Goal: Task Accomplishment & Management: Manage account settings

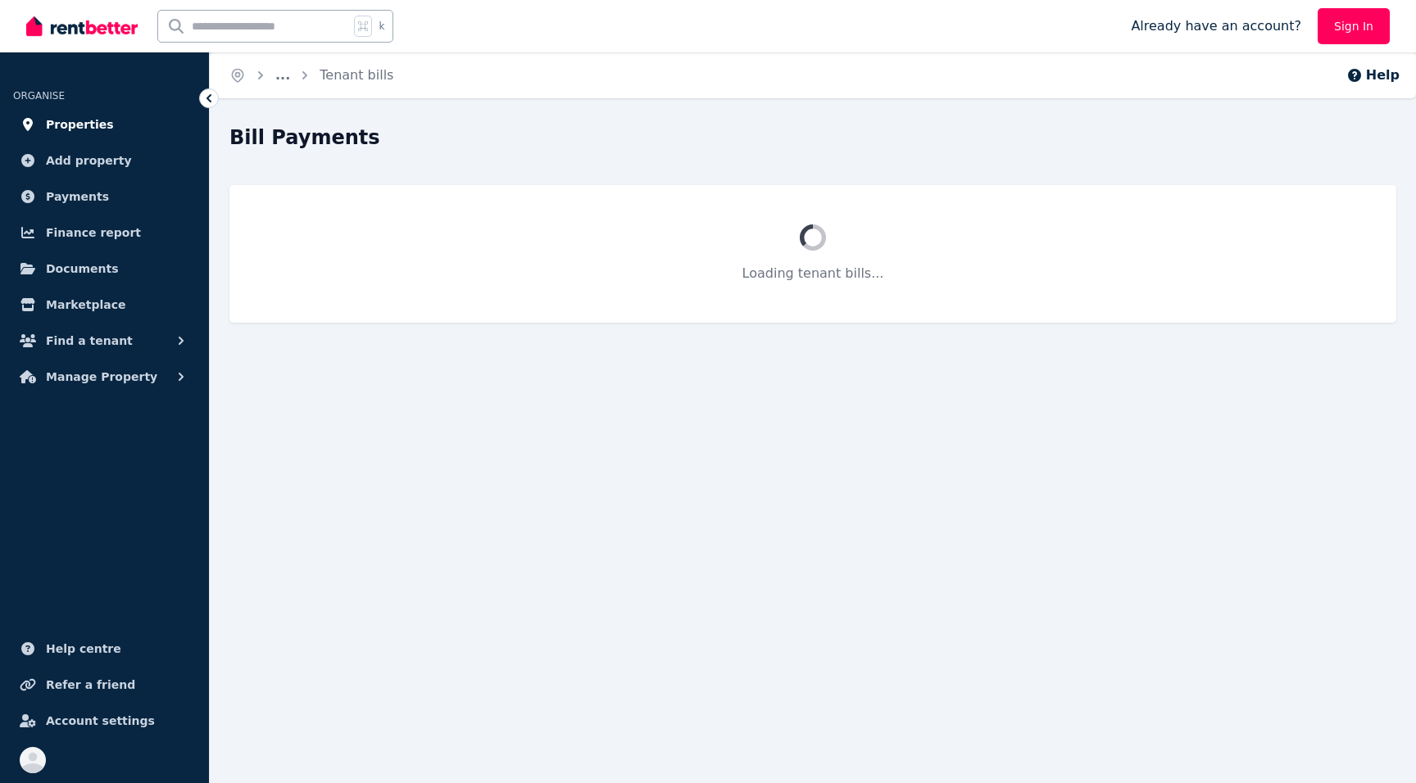
click at [61, 127] on span "Properties" at bounding box center [80, 125] width 68 height 20
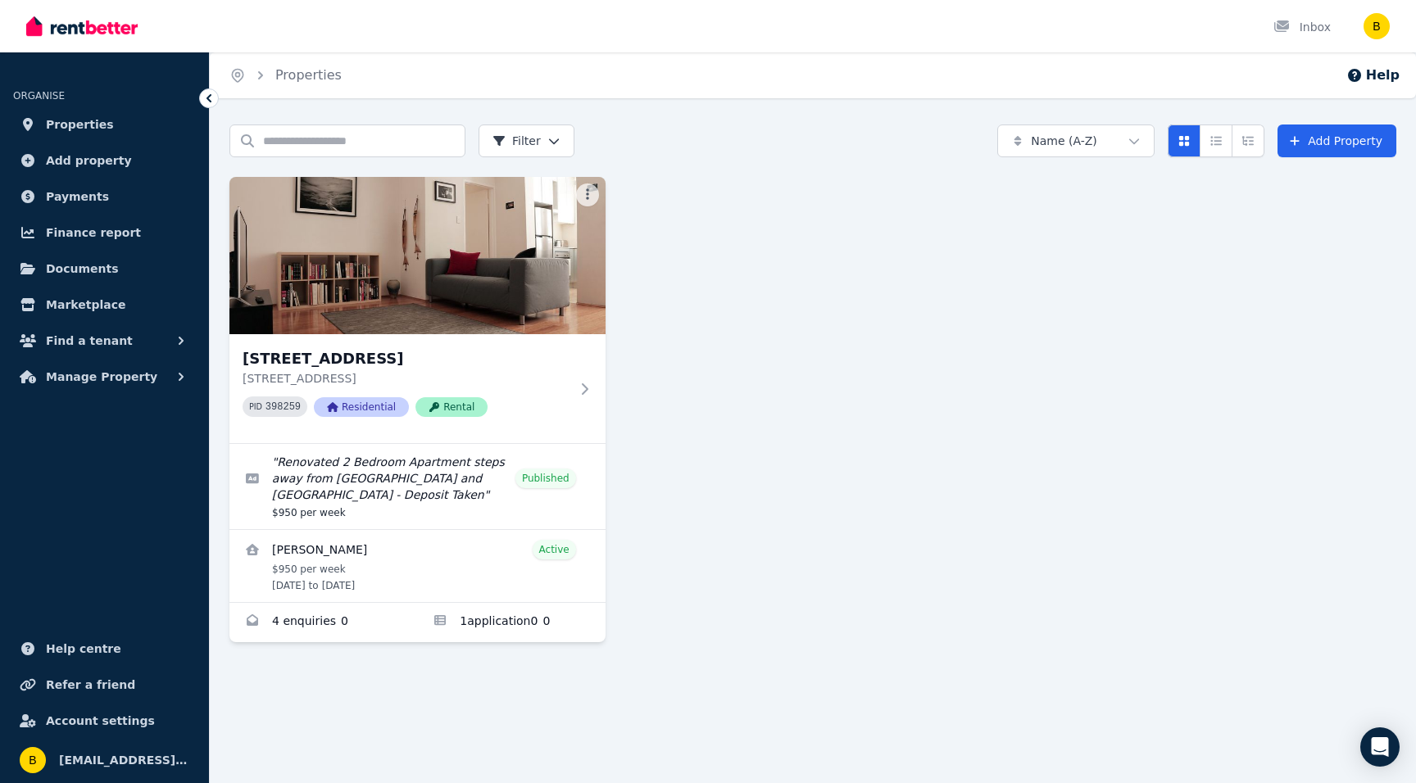
click at [420, 295] on img at bounding box center [417, 255] width 376 height 157
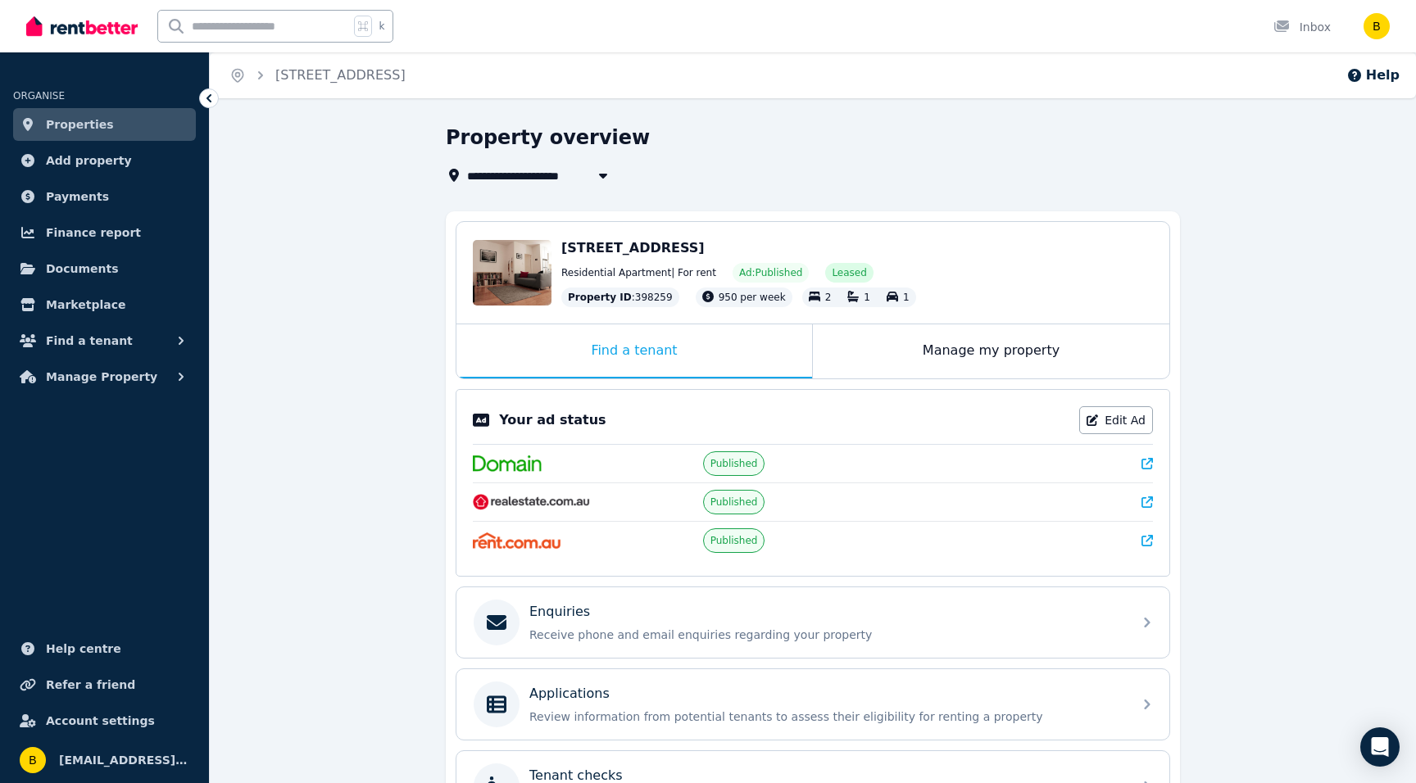
scroll to position [193, 0]
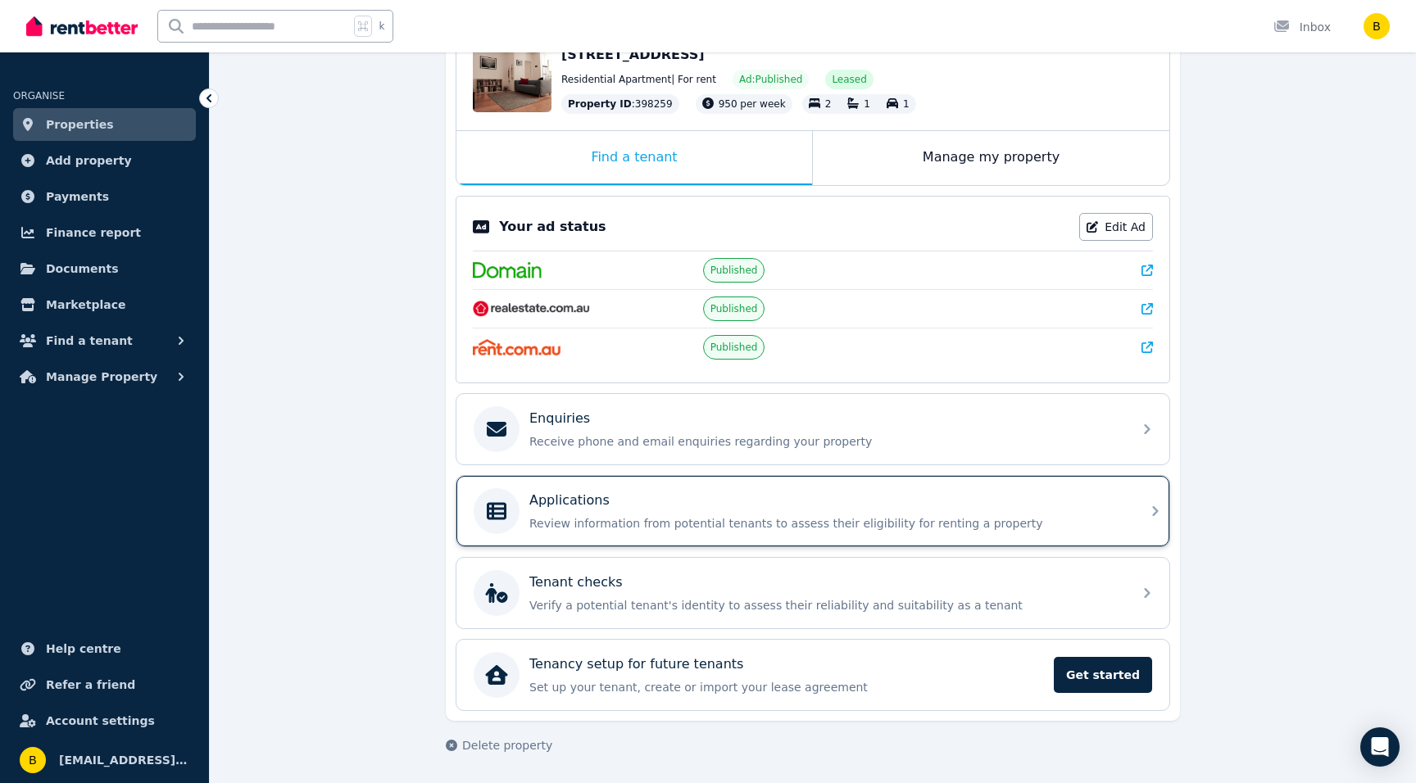
click at [560, 521] on p "Review information from potential tenants to assess their eligibility for renti…" at bounding box center [825, 523] width 593 height 16
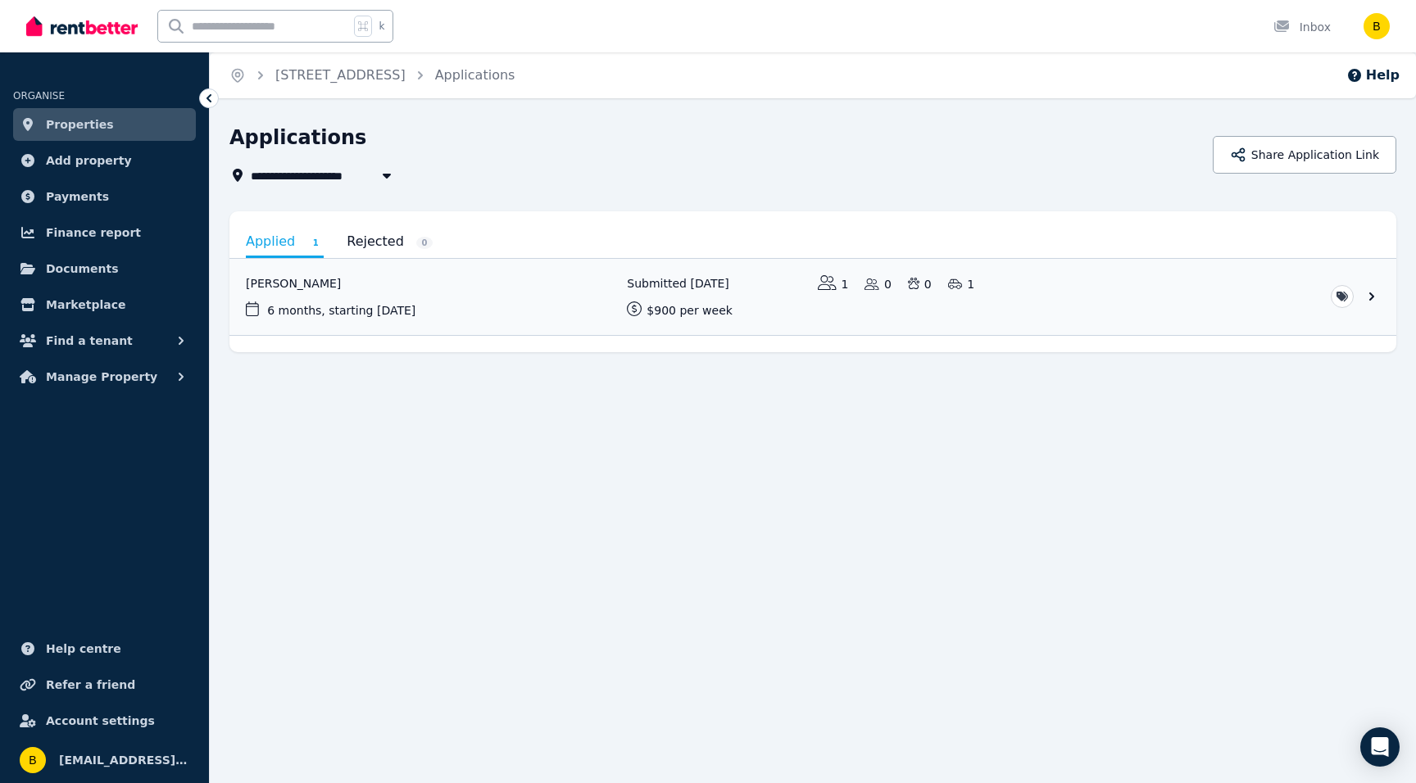
click at [58, 129] on span "Properties" at bounding box center [80, 125] width 68 height 20
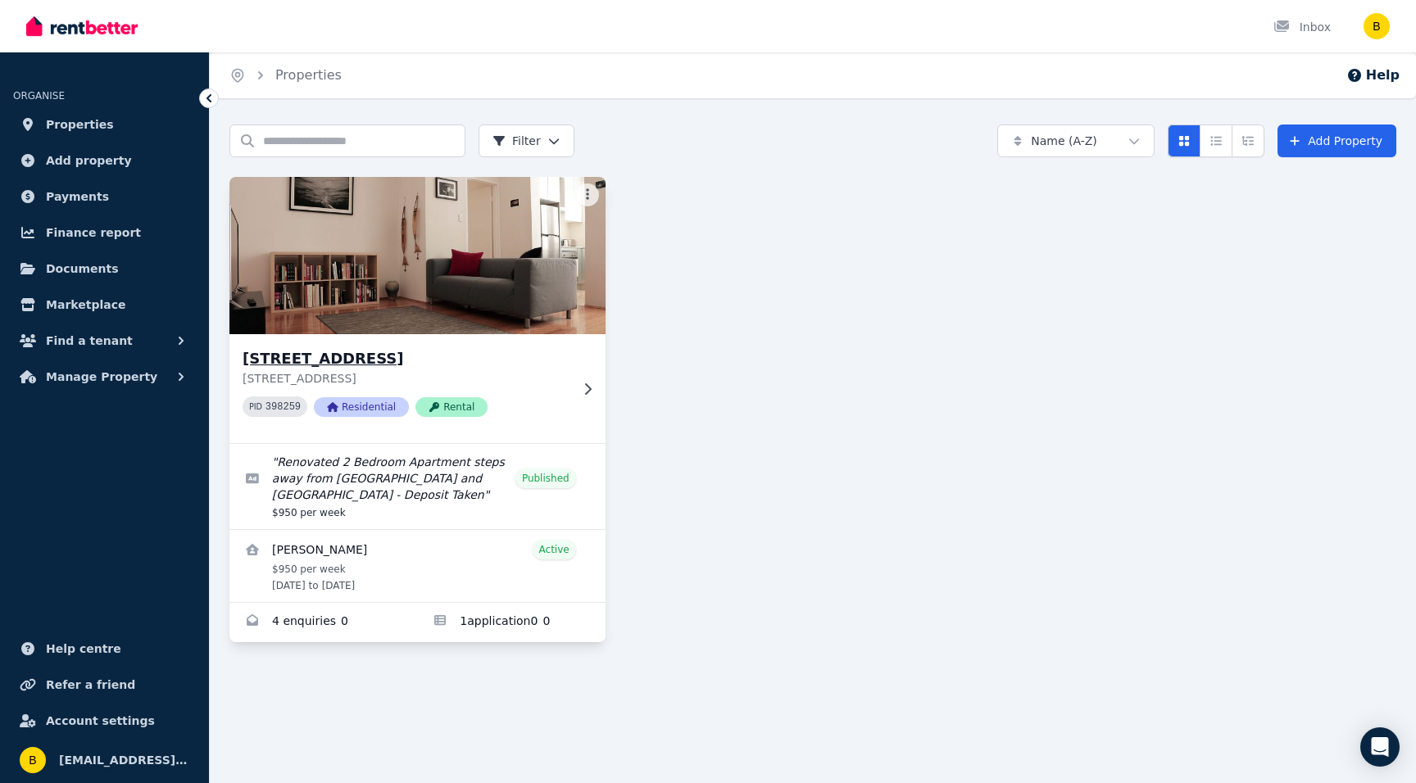
click at [439, 255] on img at bounding box center [417, 256] width 395 height 166
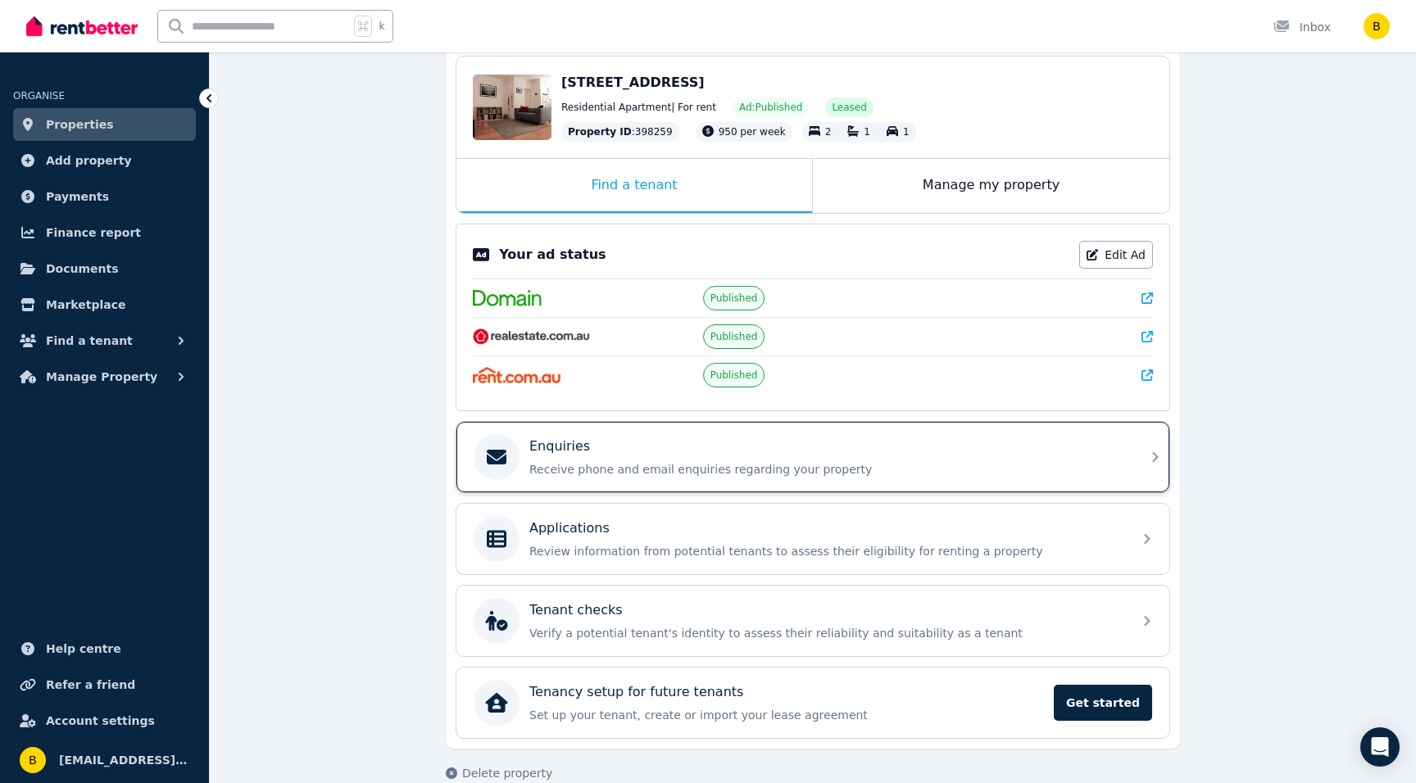
scroll to position [193, 0]
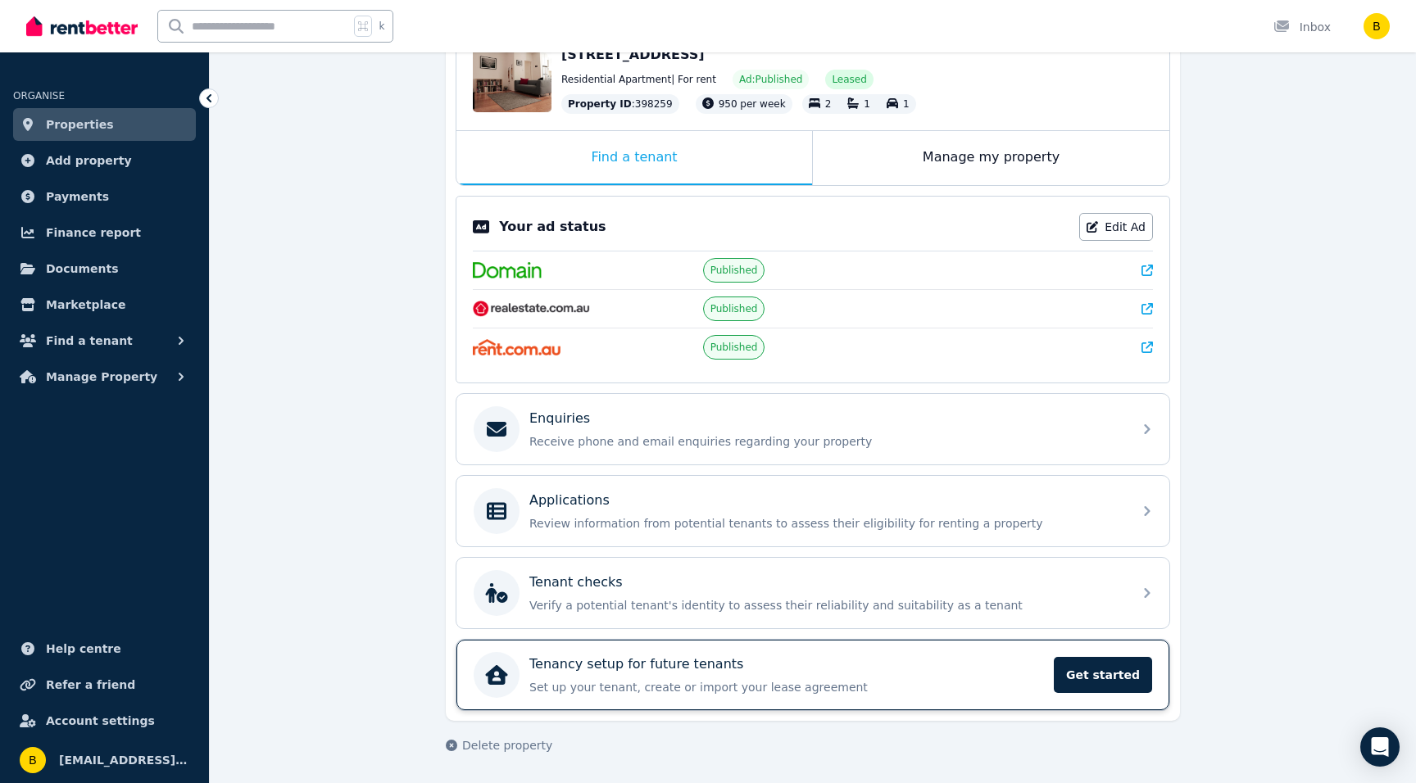
click at [549, 656] on p "Tenancy setup for future tenants" at bounding box center [636, 665] width 214 height 20
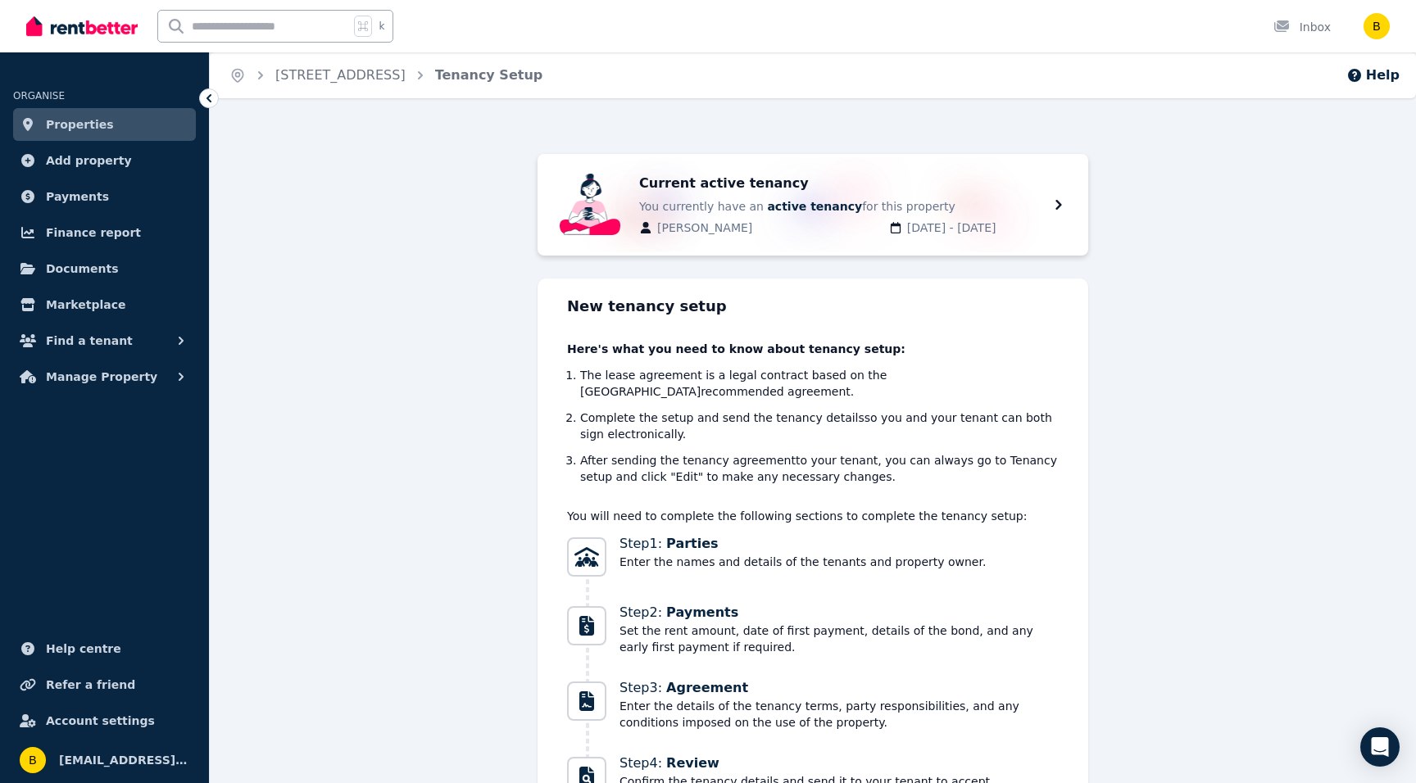
click at [66, 126] on span "Properties" at bounding box center [80, 125] width 68 height 20
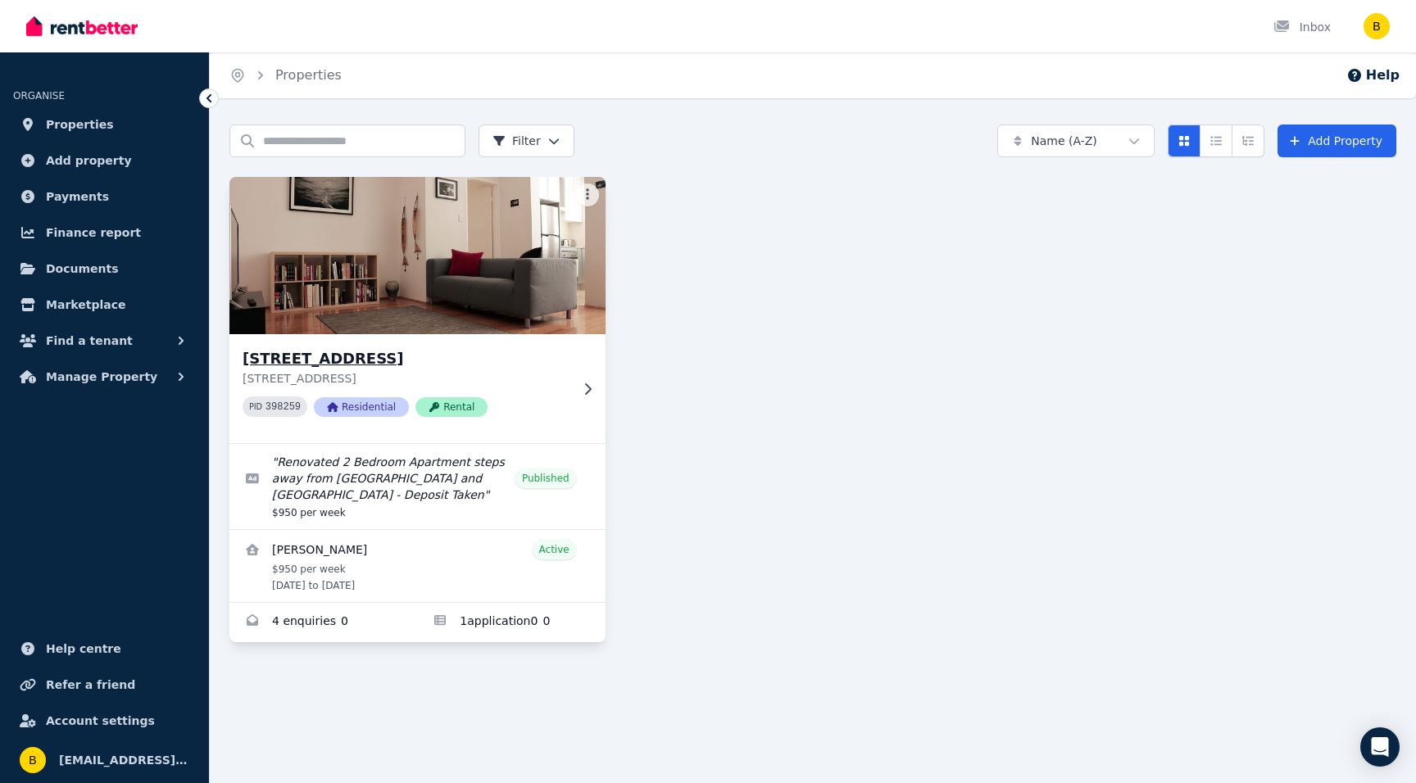
click at [389, 254] on img at bounding box center [417, 256] width 395 height 166
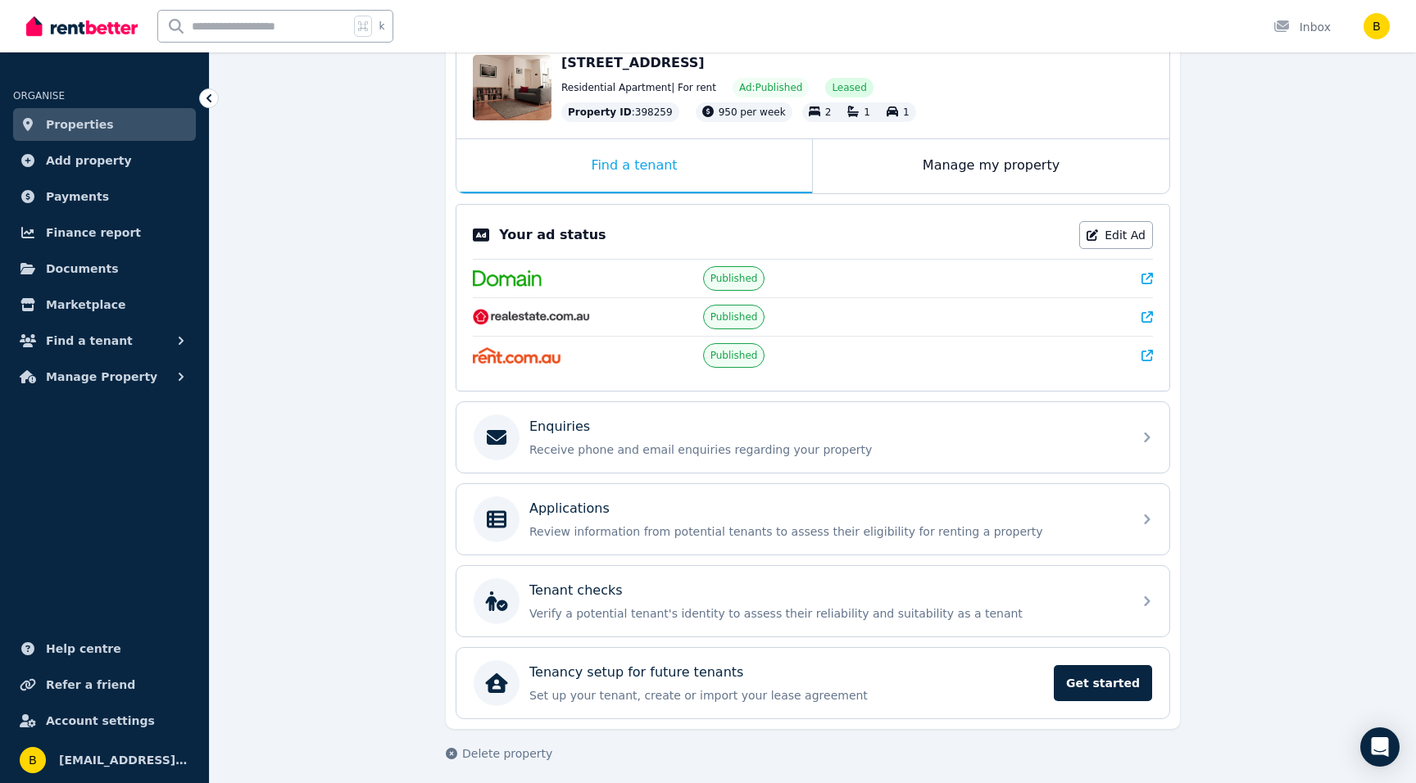
scroll to position [193, 0]
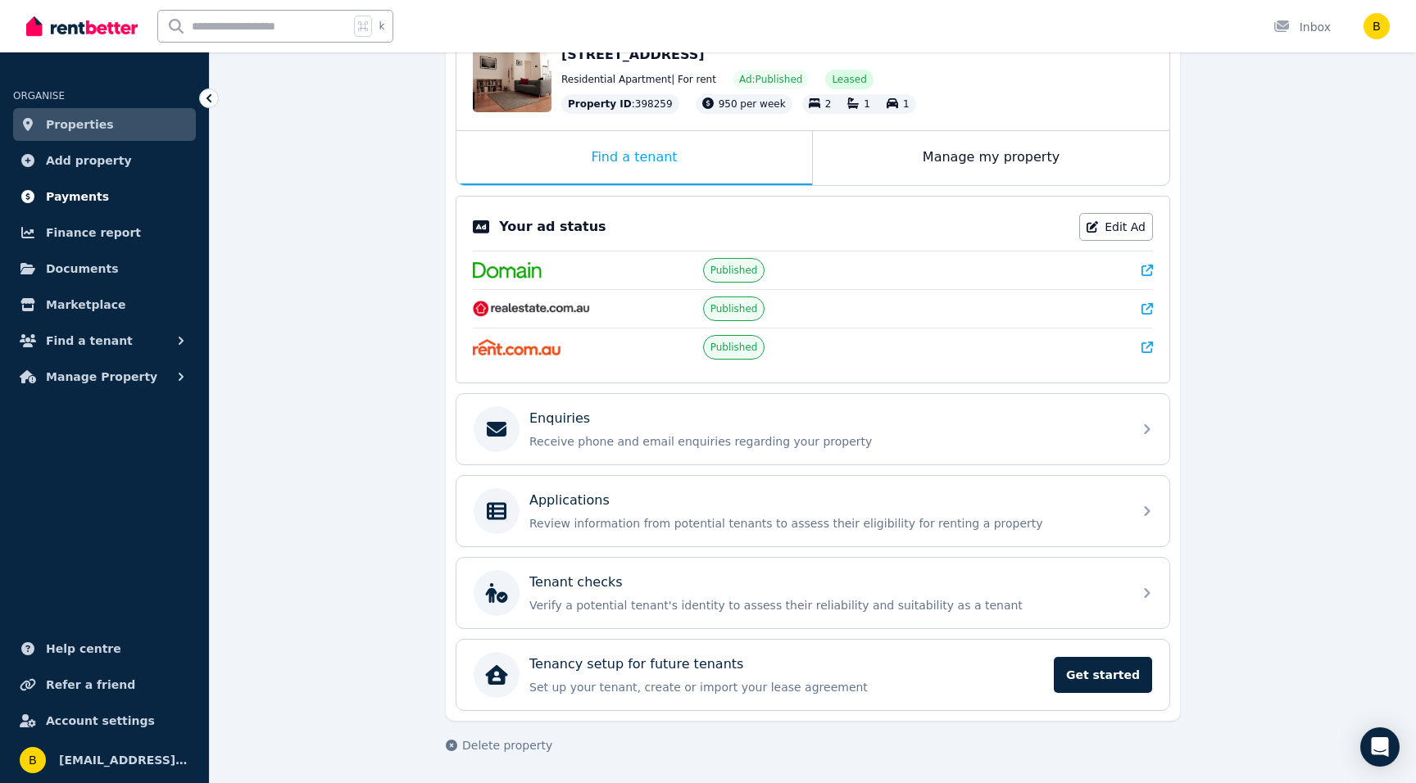
click at [67, 194] on span "Payments" at bounding box center [77, 197] width 63 height 20
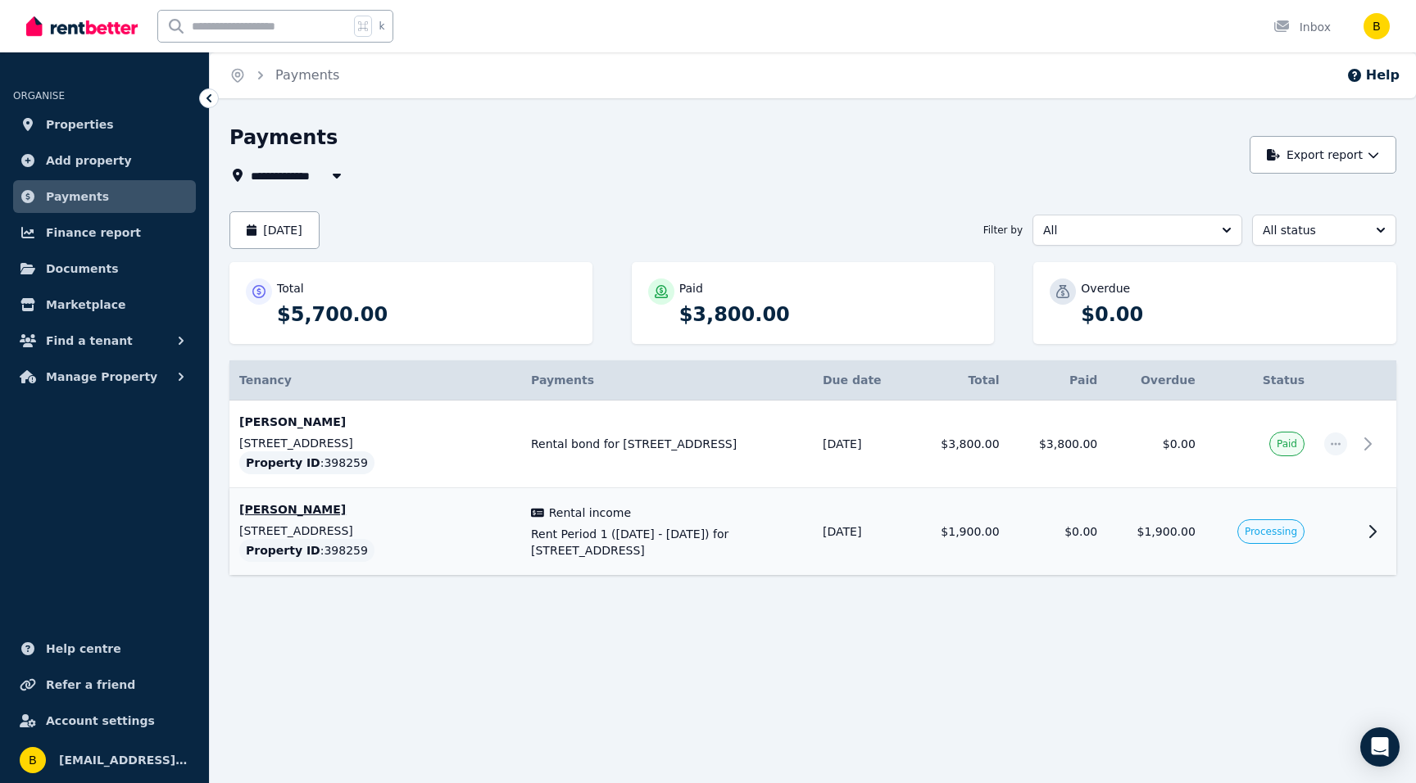
click at [588, 517] on span "Rental income" at bounding box center [590, 513] width 82 height 16
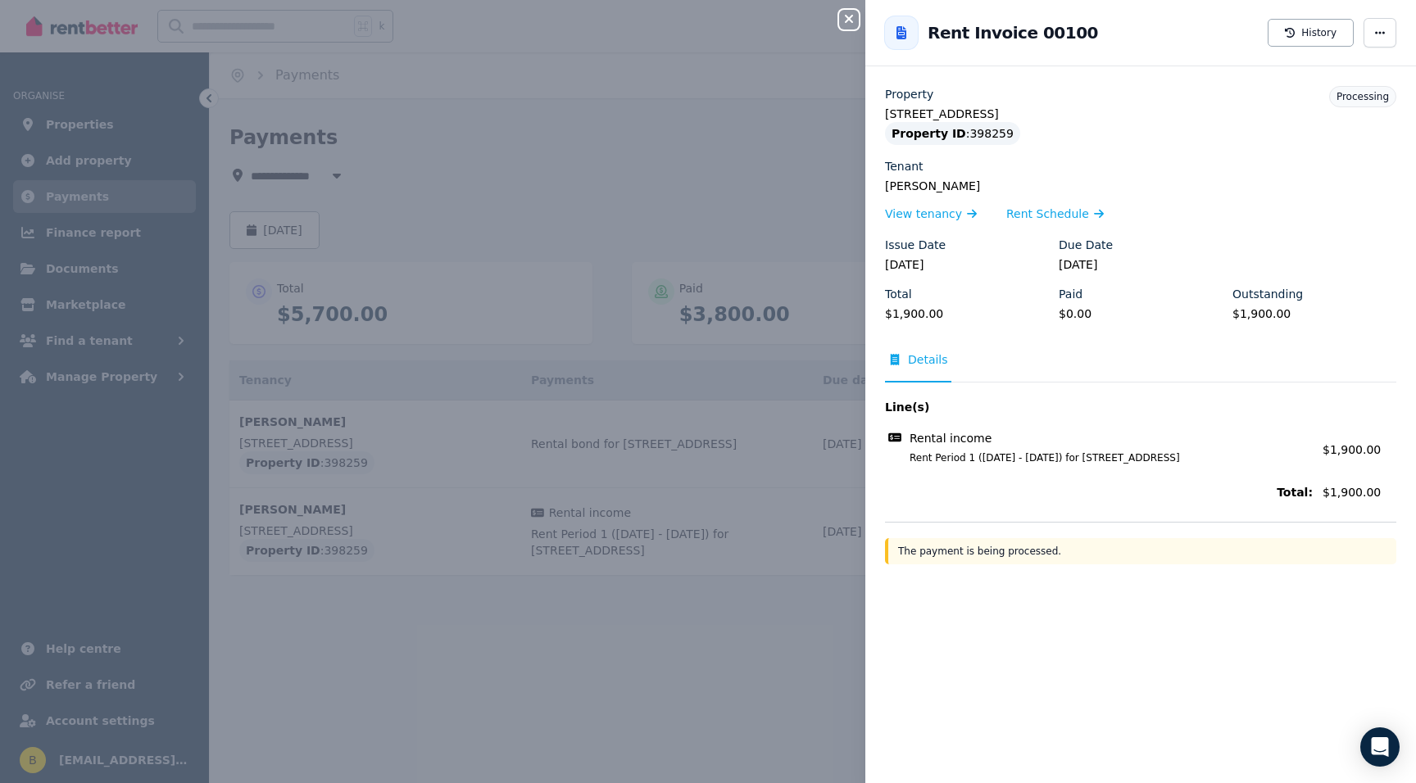
click at [846, 23] on icon "button" at bounding box center [849, 18] width 20 height 13
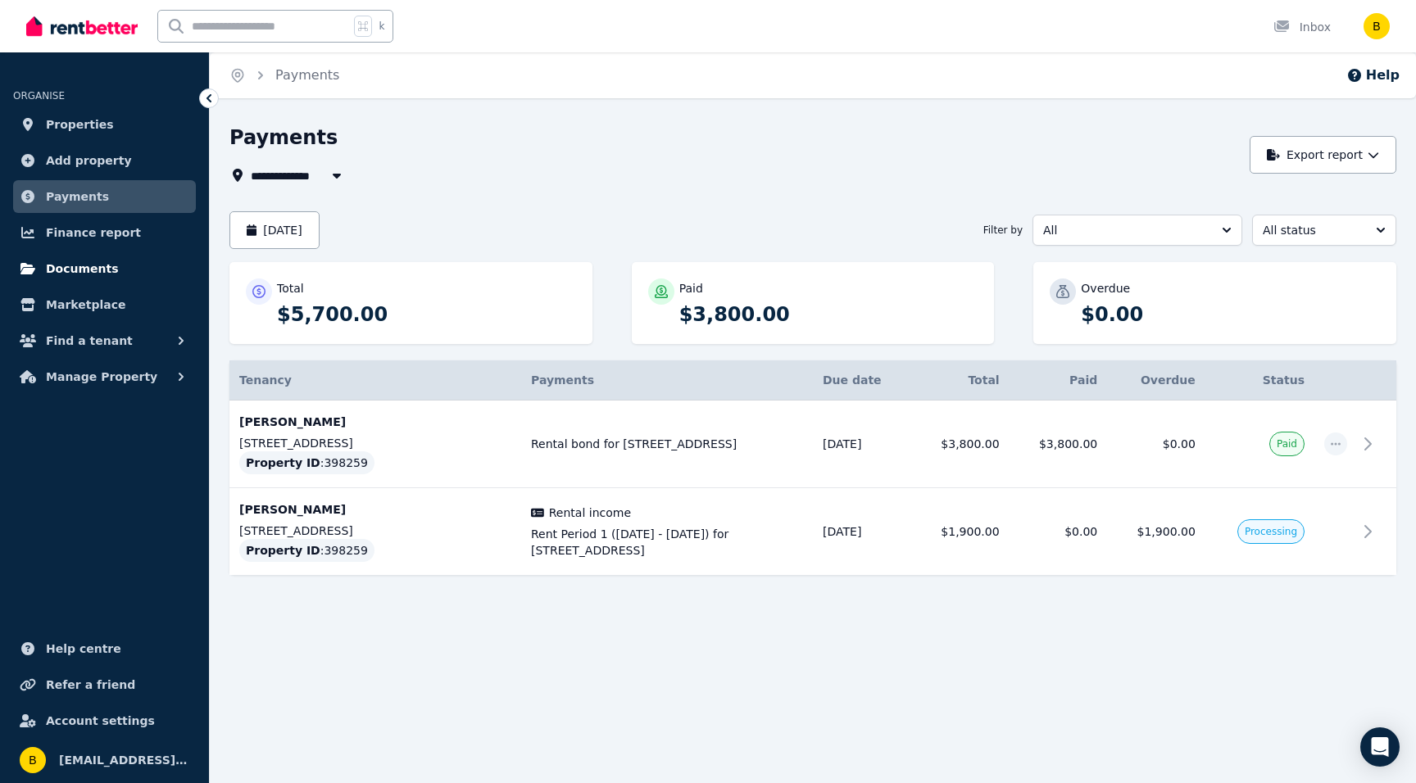
click at [76, 268] on span "Documents" at bounding box center [82, 269] width 73 height 20
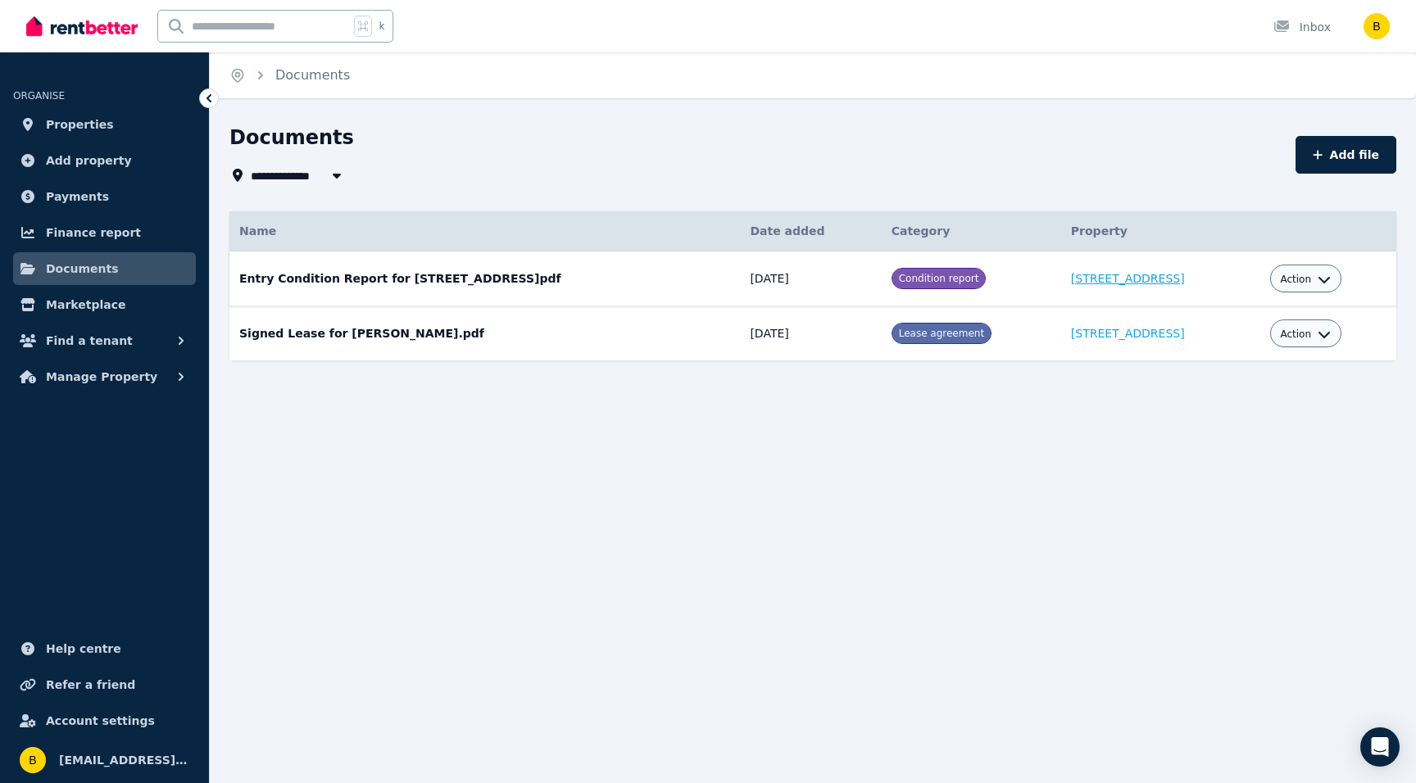
click at [1114, 275] on link "[STREET_ADDRESS]" at bounding box center [1128, 278] width 114 height 13
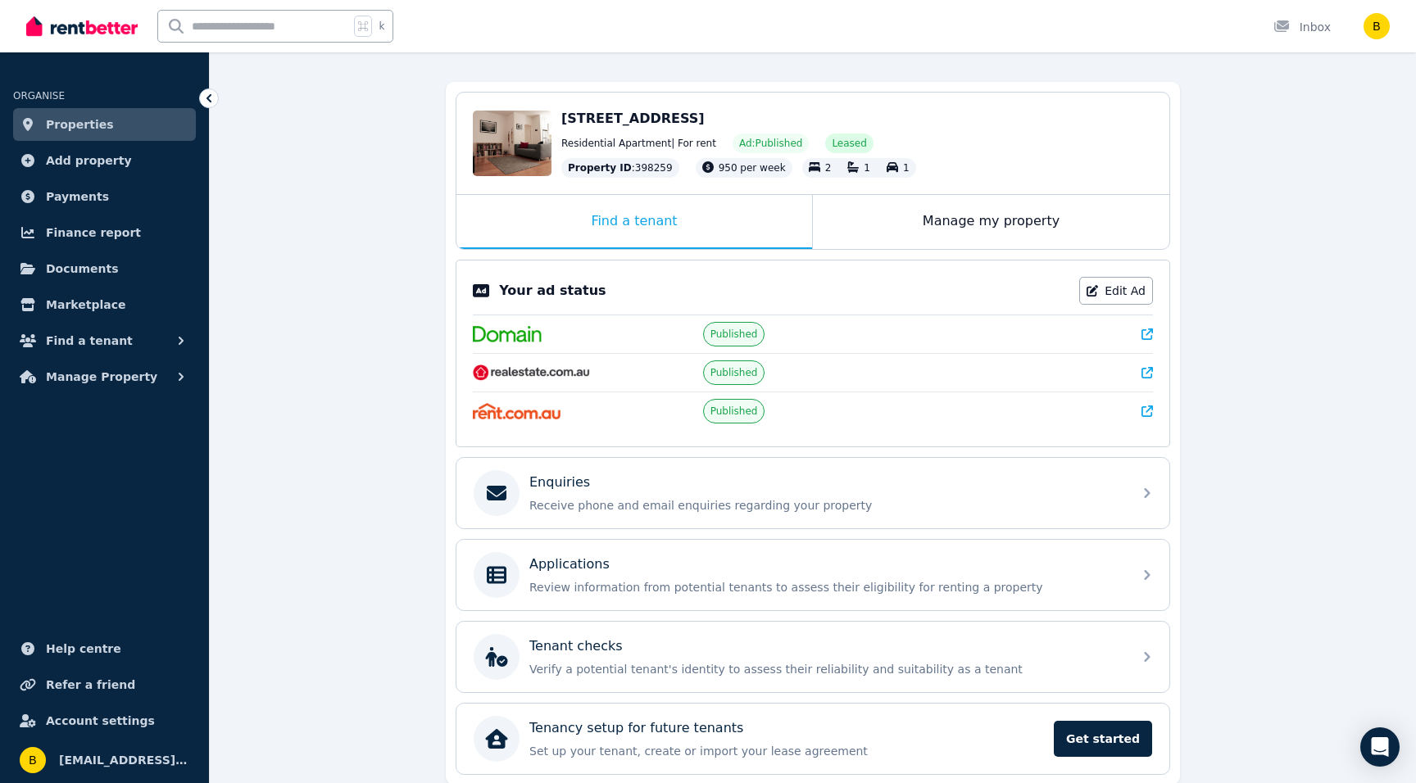
scroll to position [193, 0]
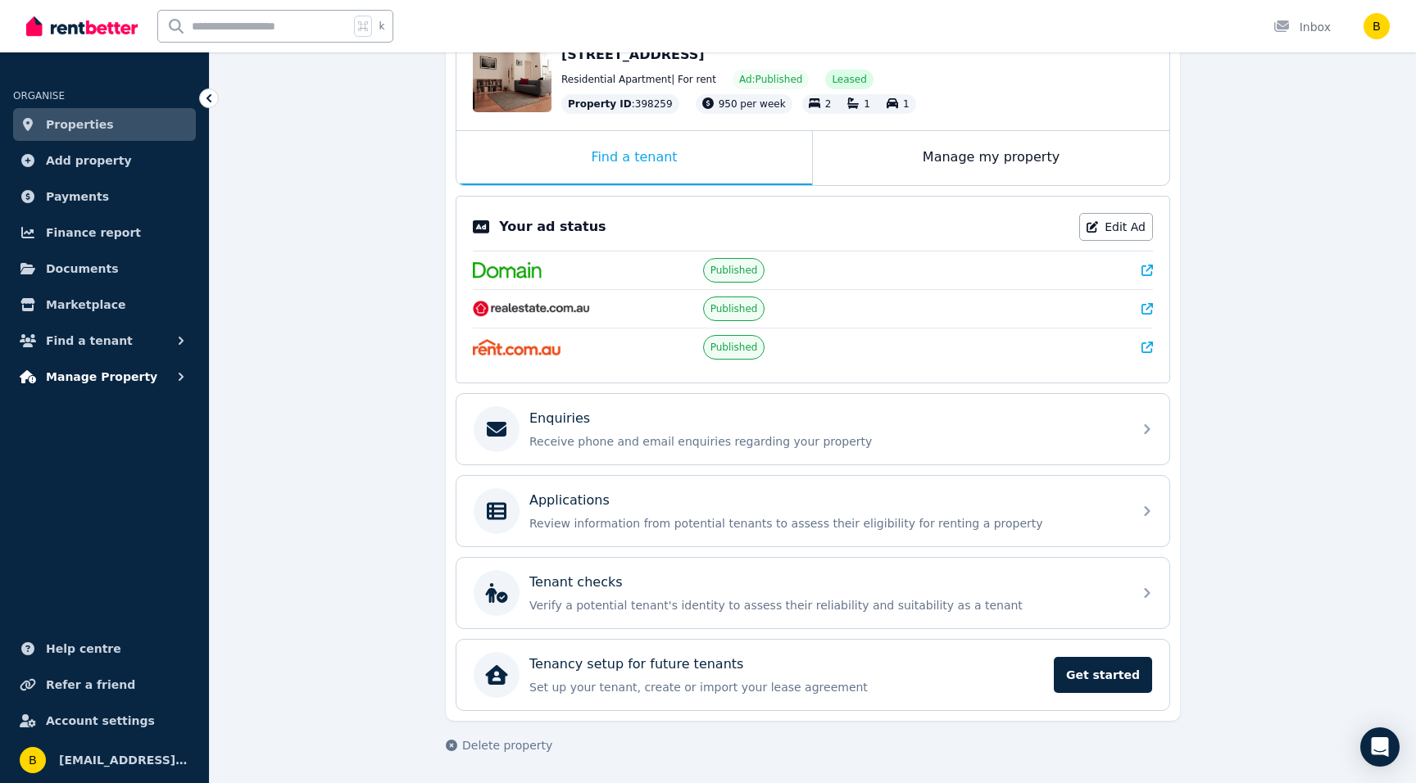
click at [52, 370] on span "Manage Property" at bounding box center [101, 377] width 111 height 20
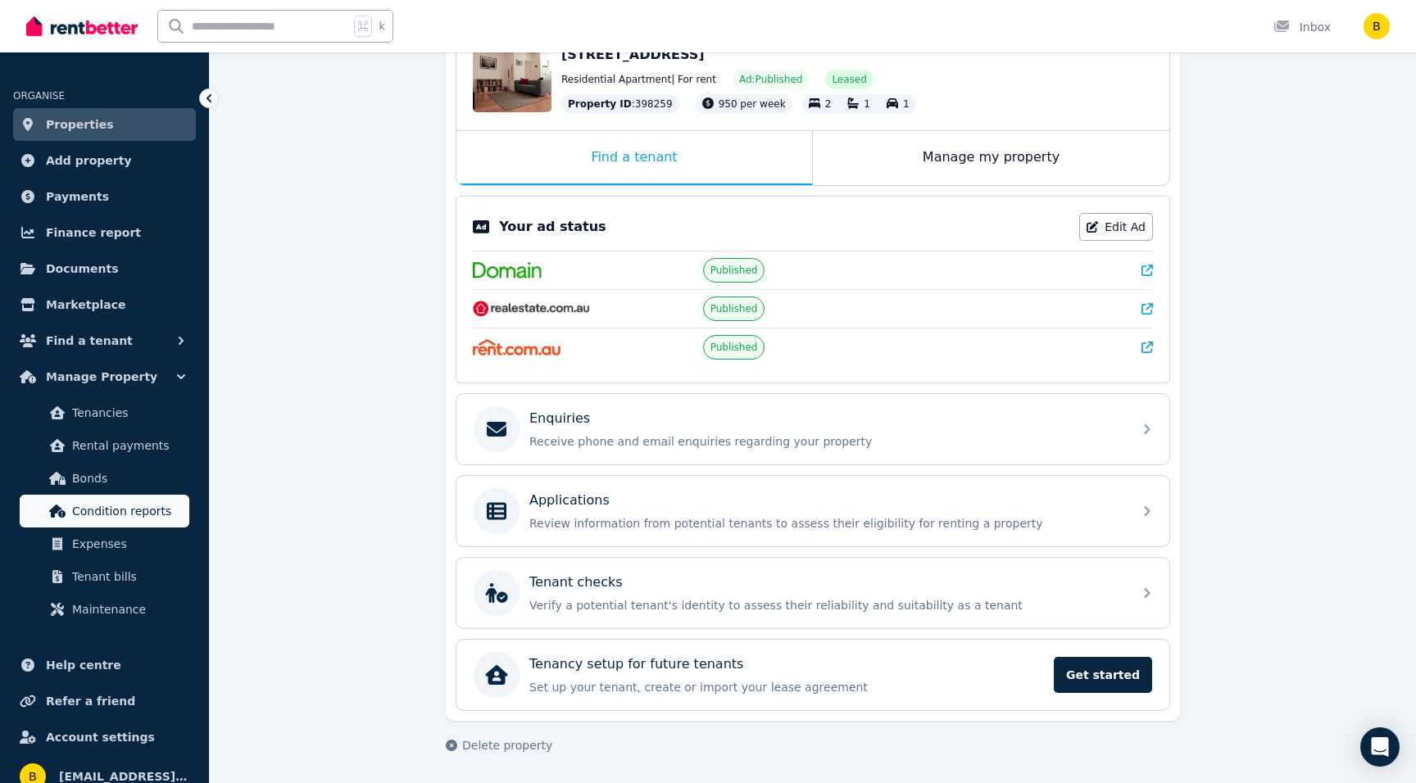
click at [93, 508] on span "Condition reports" at bounding box center [127, 511] width 111 height 20
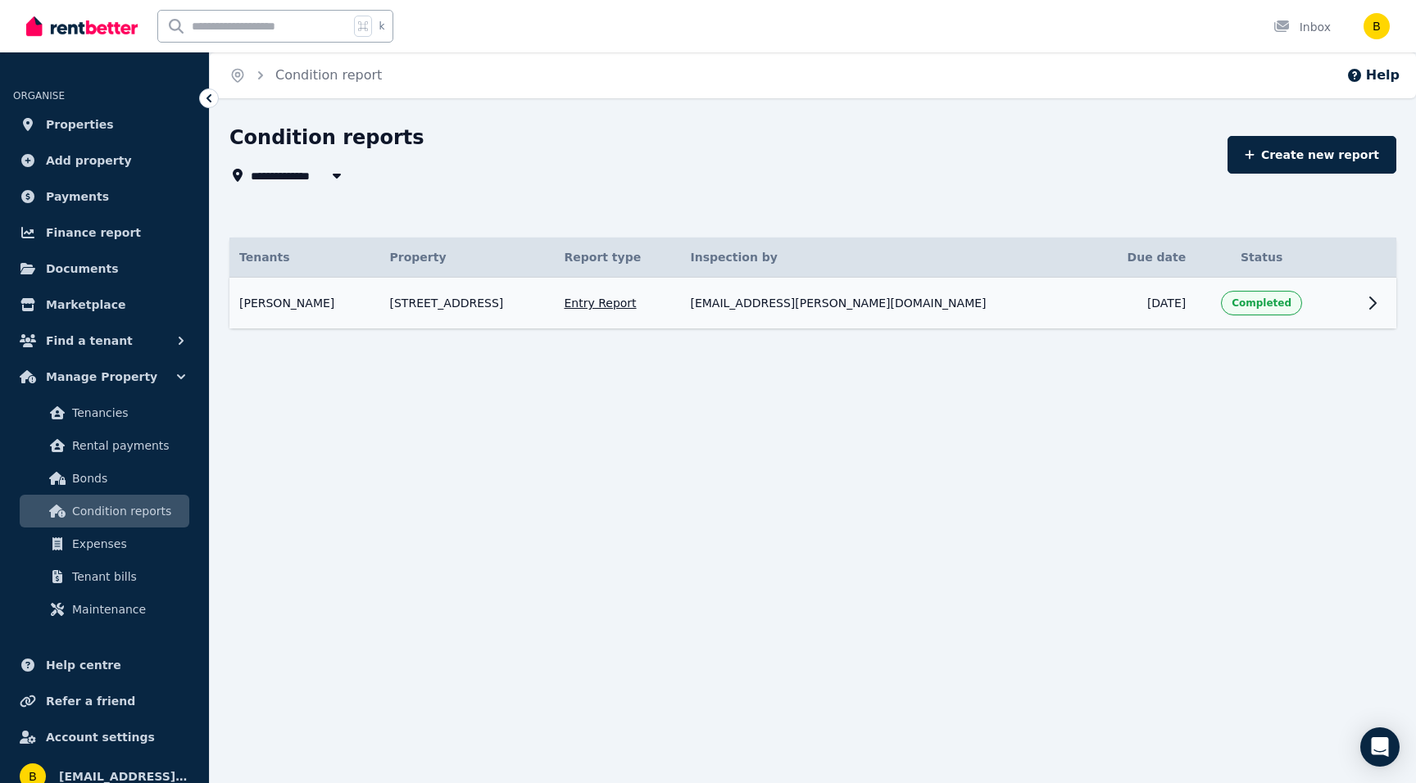
click at [1369, 305] on icon at bounding box center [1373, 303] width 20 height 20
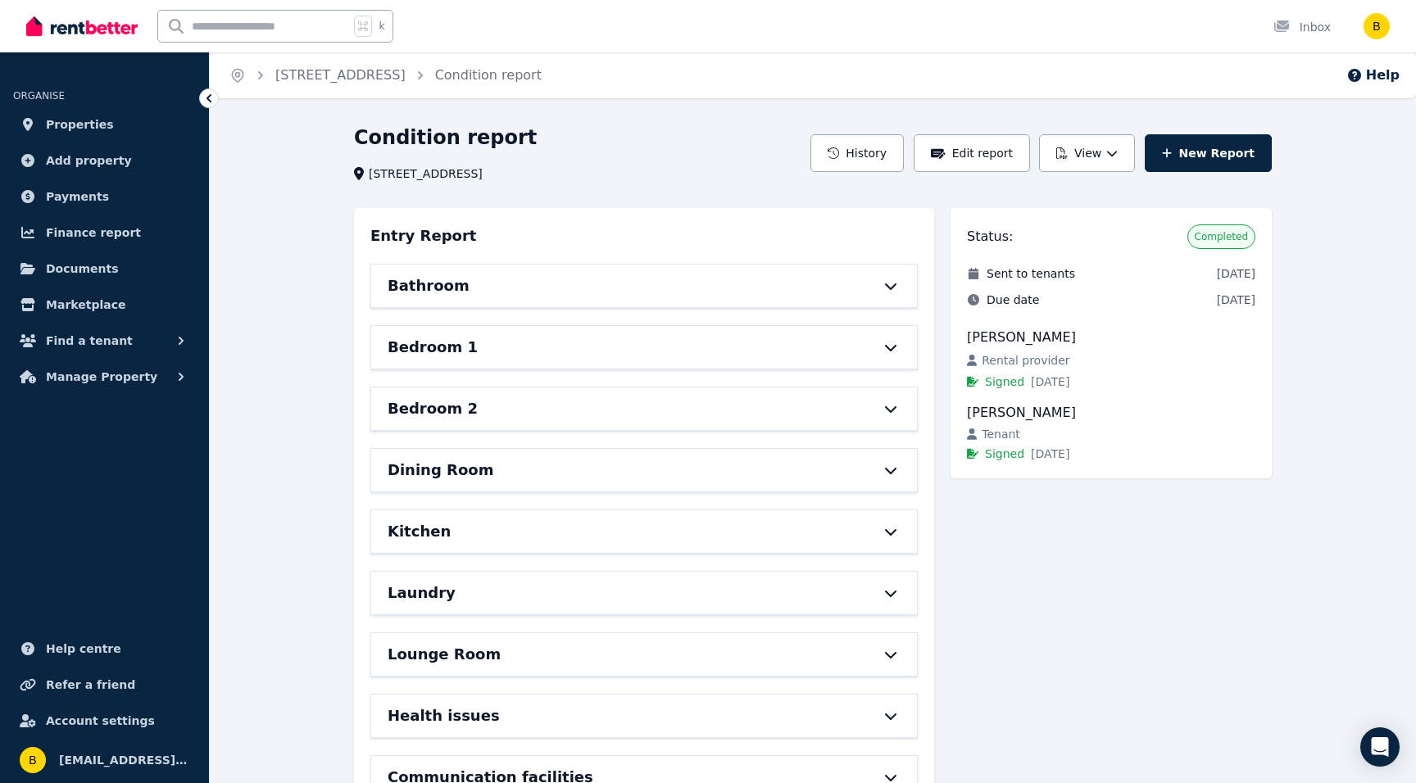
scroll to position [41, 0]
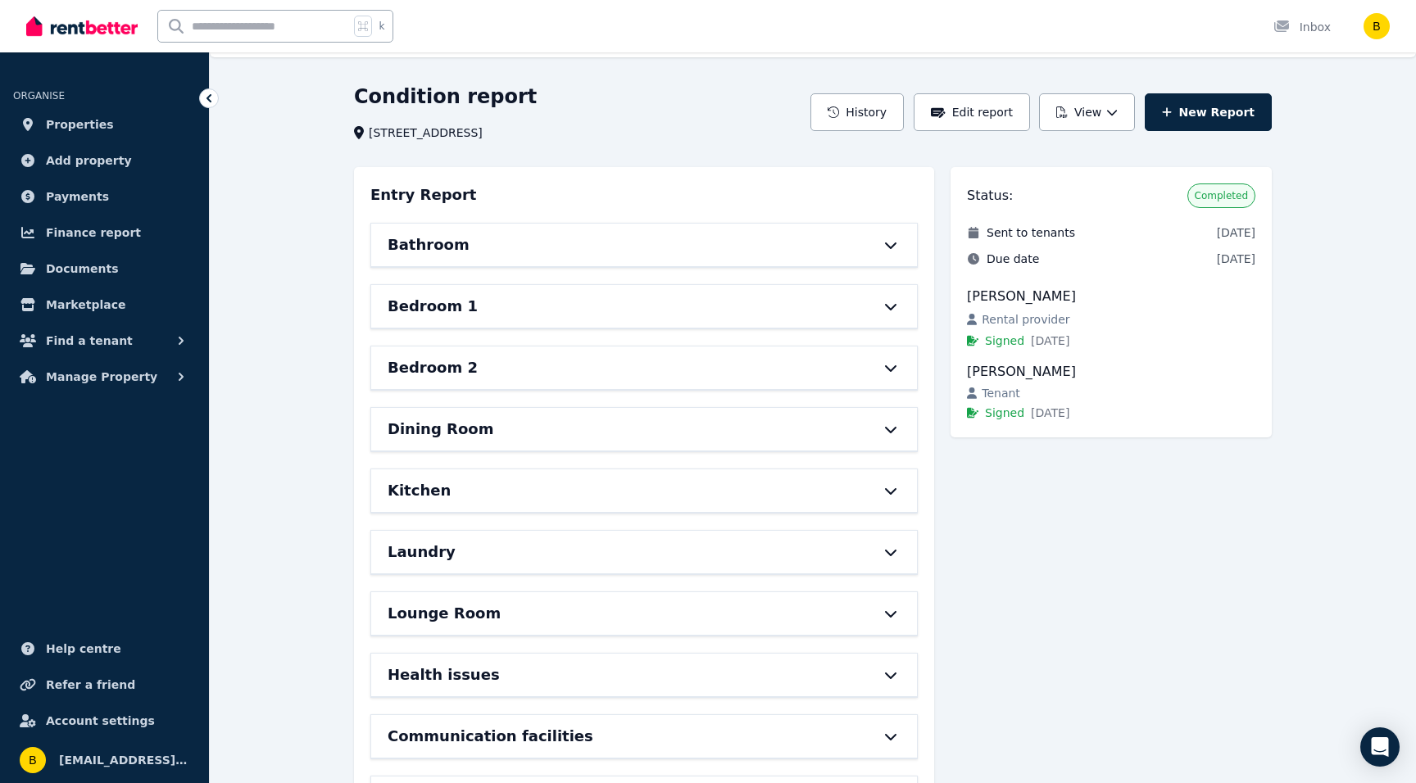
click at [479, 485] on div "Kitchen" at bounding box center [621, 490] width 467 height 23
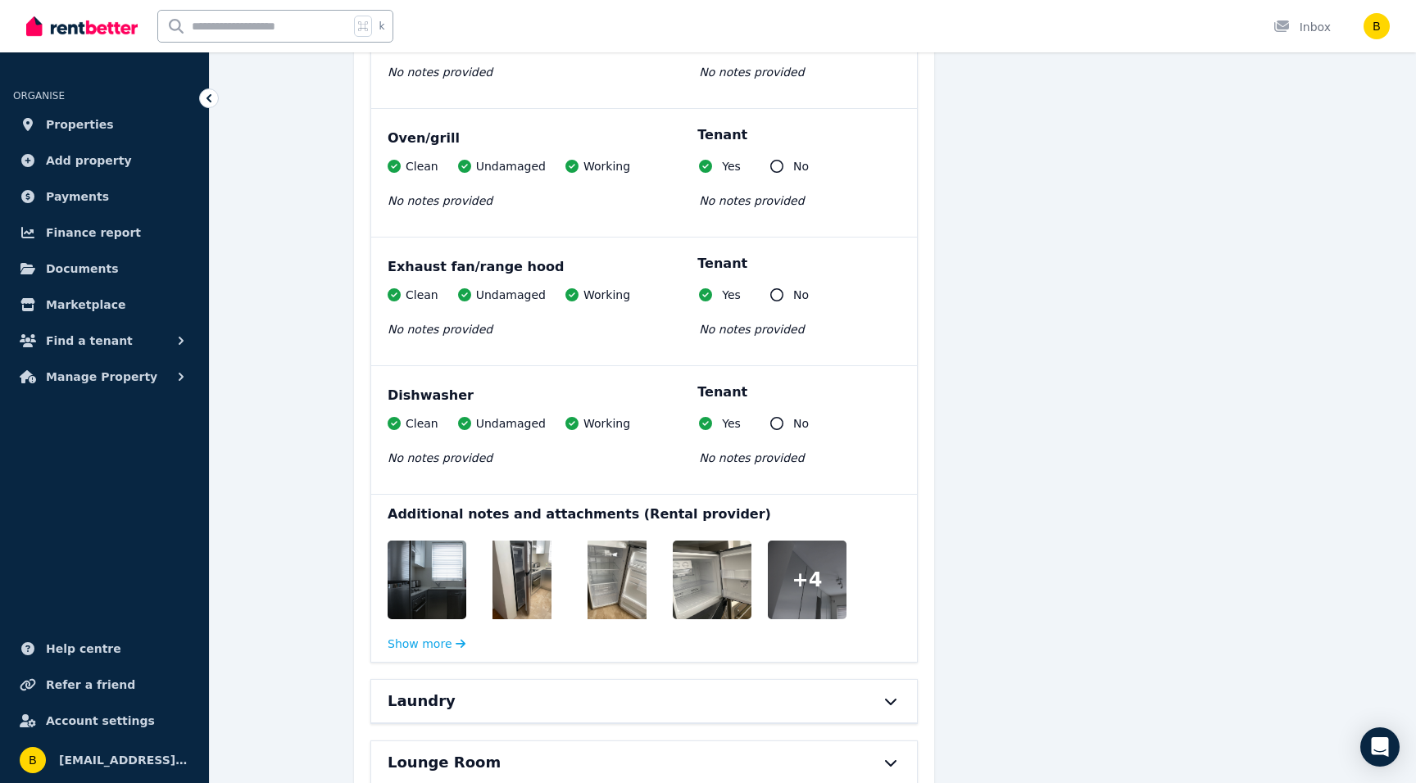
scroll to position [1991, 0]
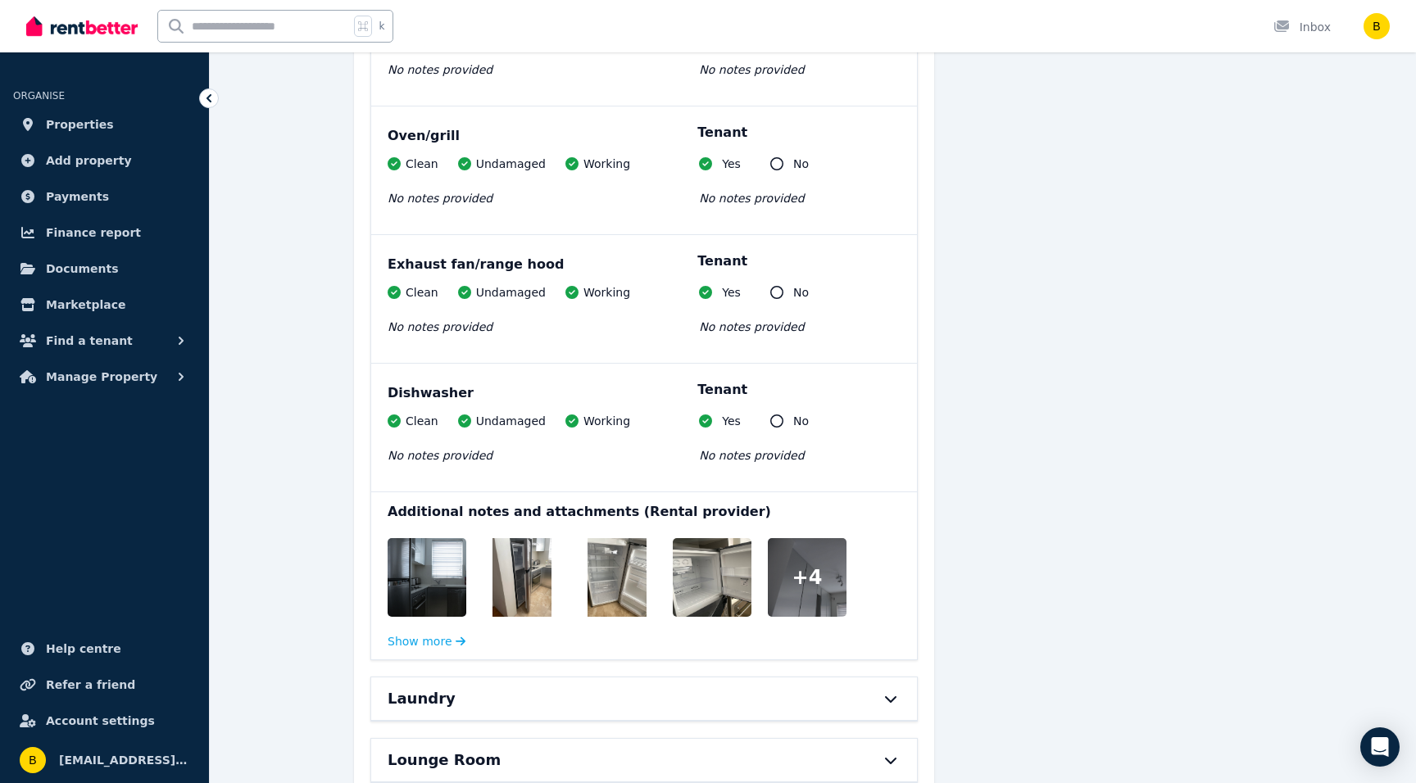
click at [426, 567] on img at bounding box center [447, 577] width 118 height 79
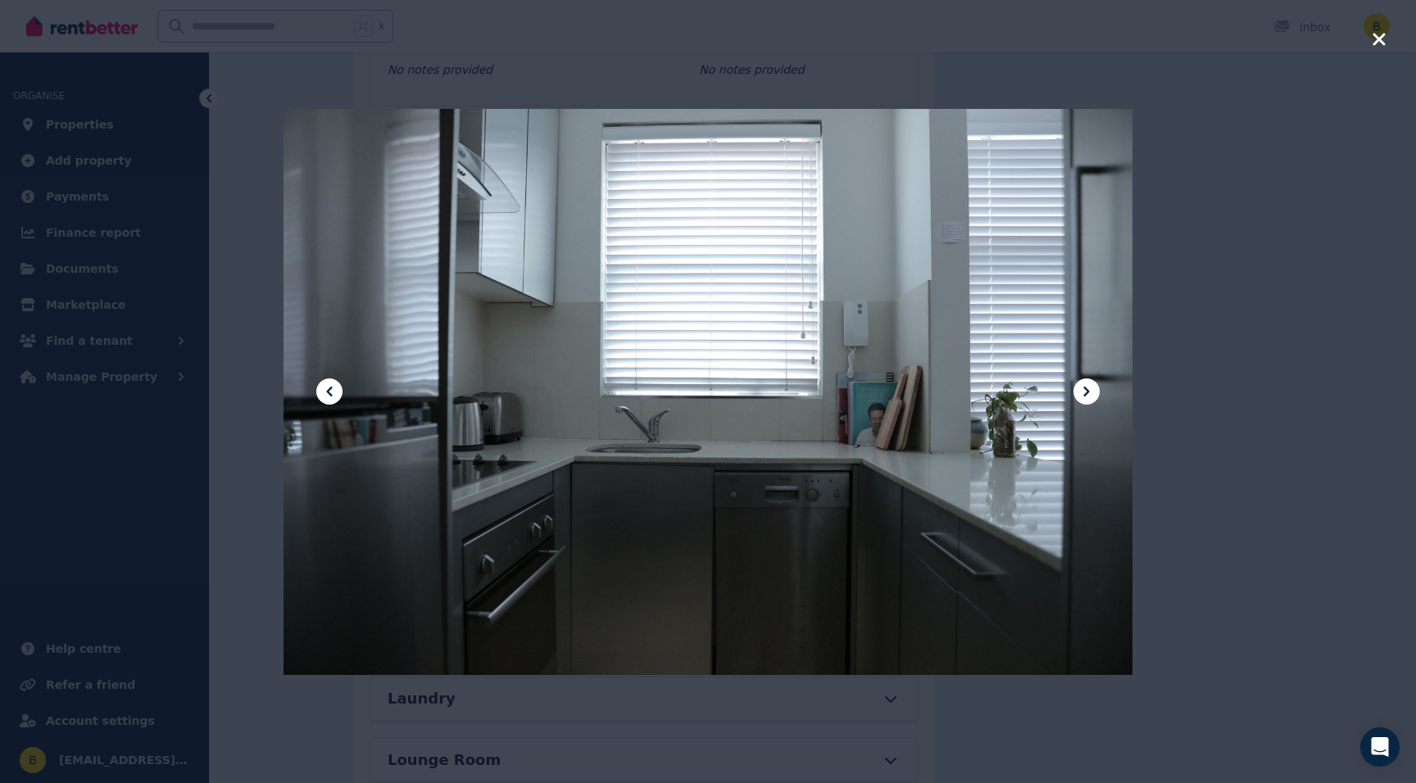
click at [1086, 383] on icon at bounding box center [1087, 392] width 20 height 20
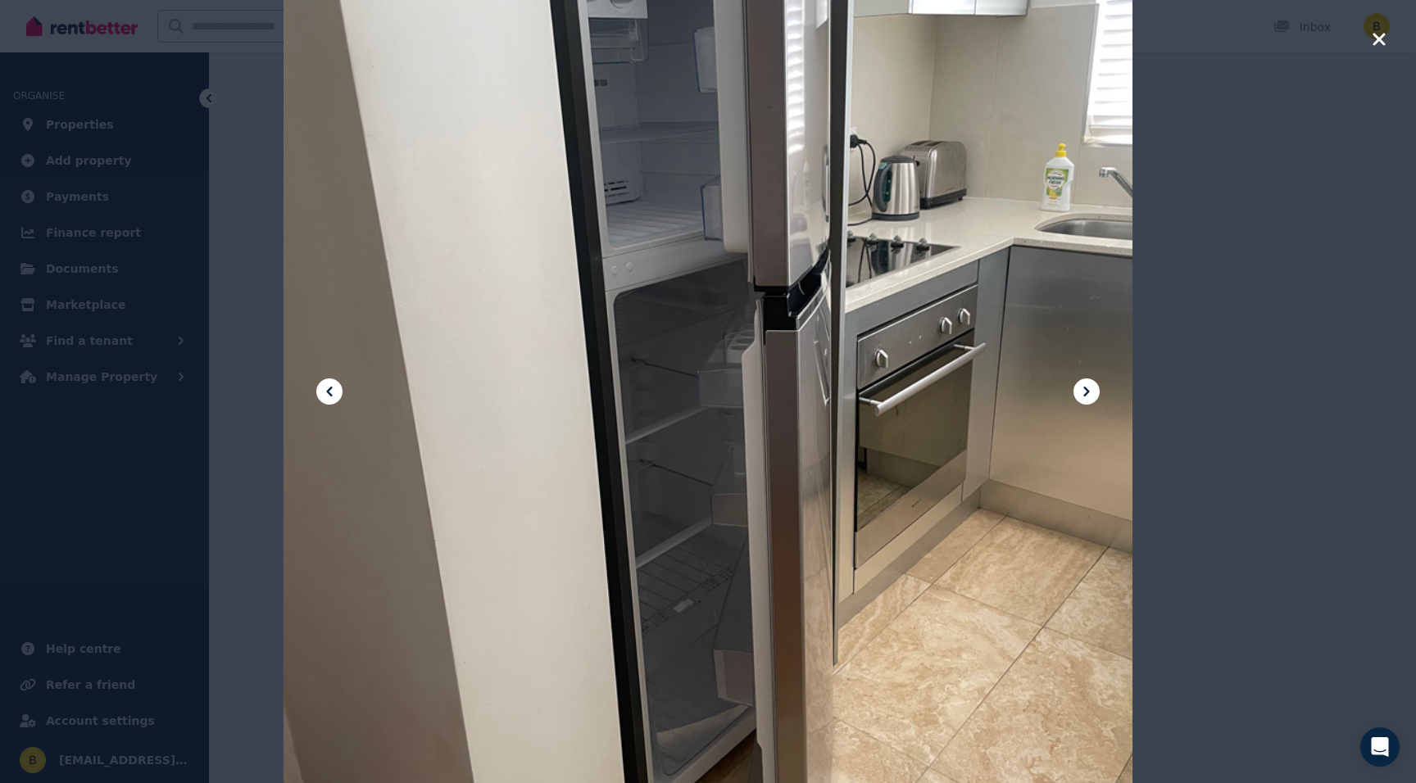
click at [1086, 383] on icon at bounding box center [1087, 392] width 20 height 20
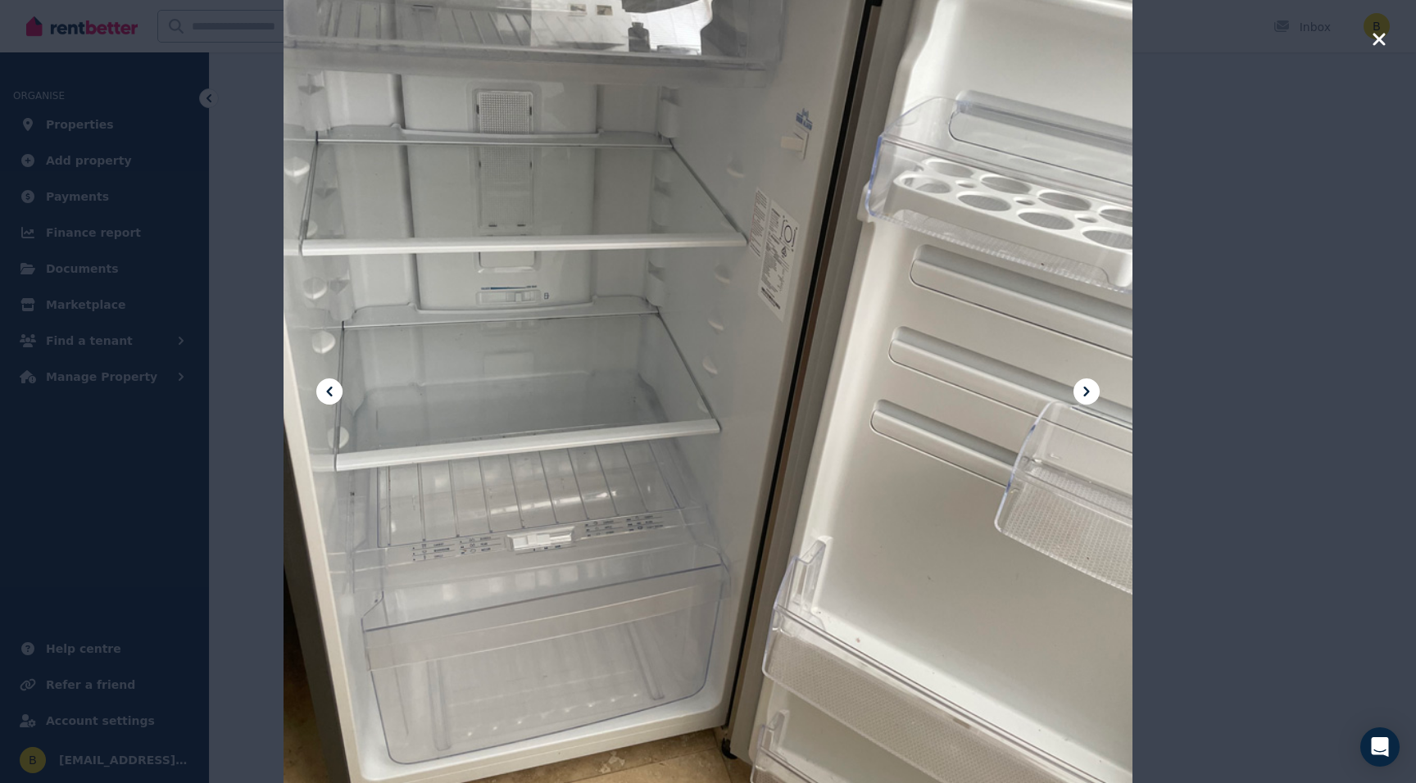
click at [1086, 383] on icon at bounding box center [1087, 392] width 20 height 20
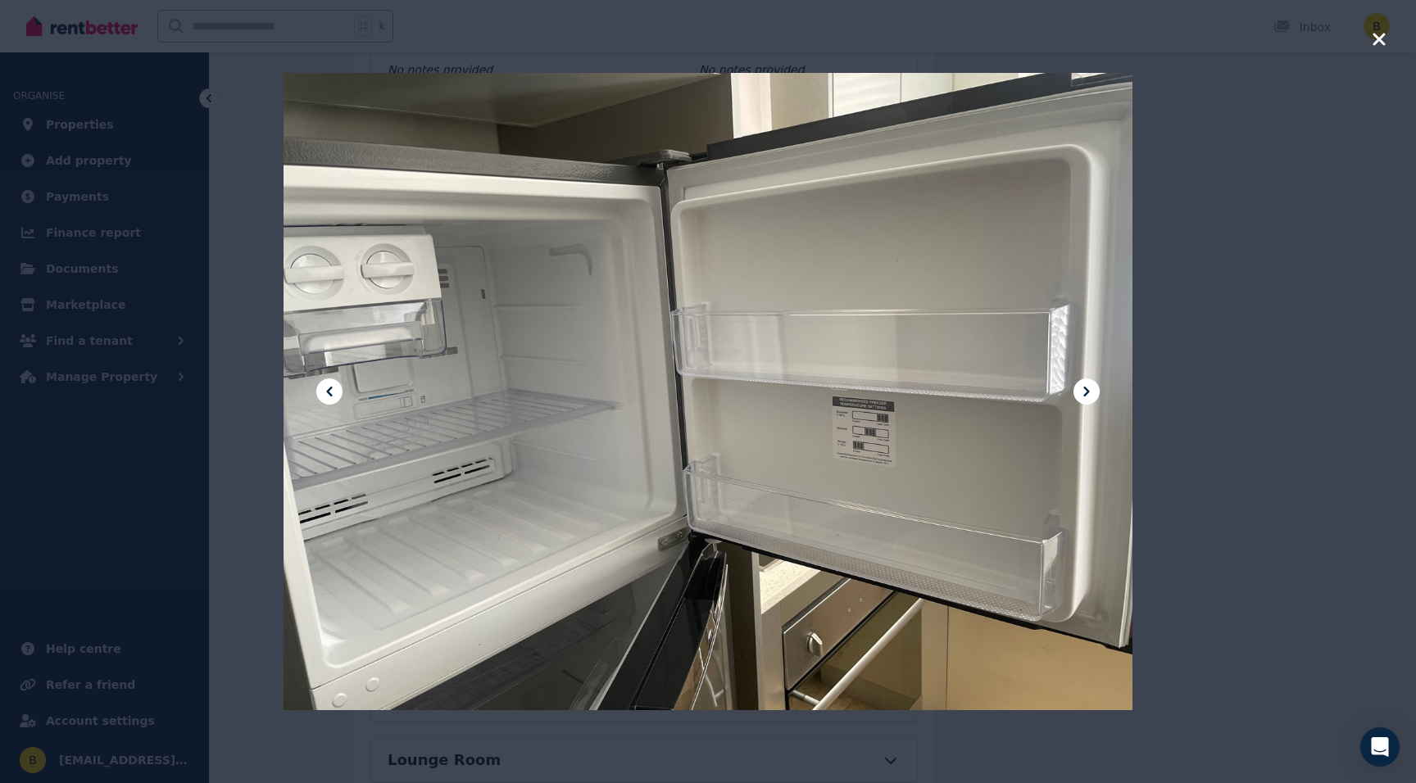
click at [1086, 383] on icon at bounding box center [1087, 392] width 20 height 20
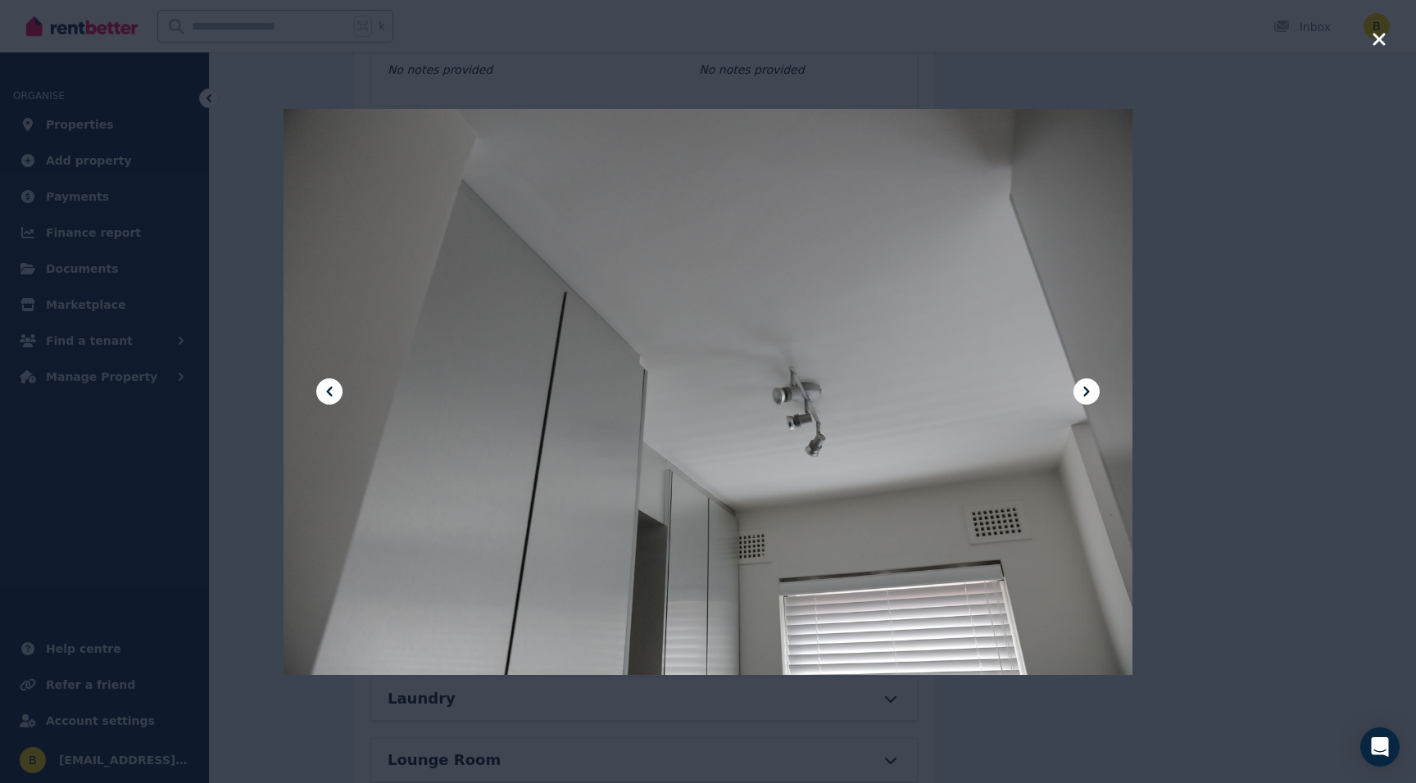
click at [1086, 383] on icon at bounding box center [1087, 392] width 20 height 20
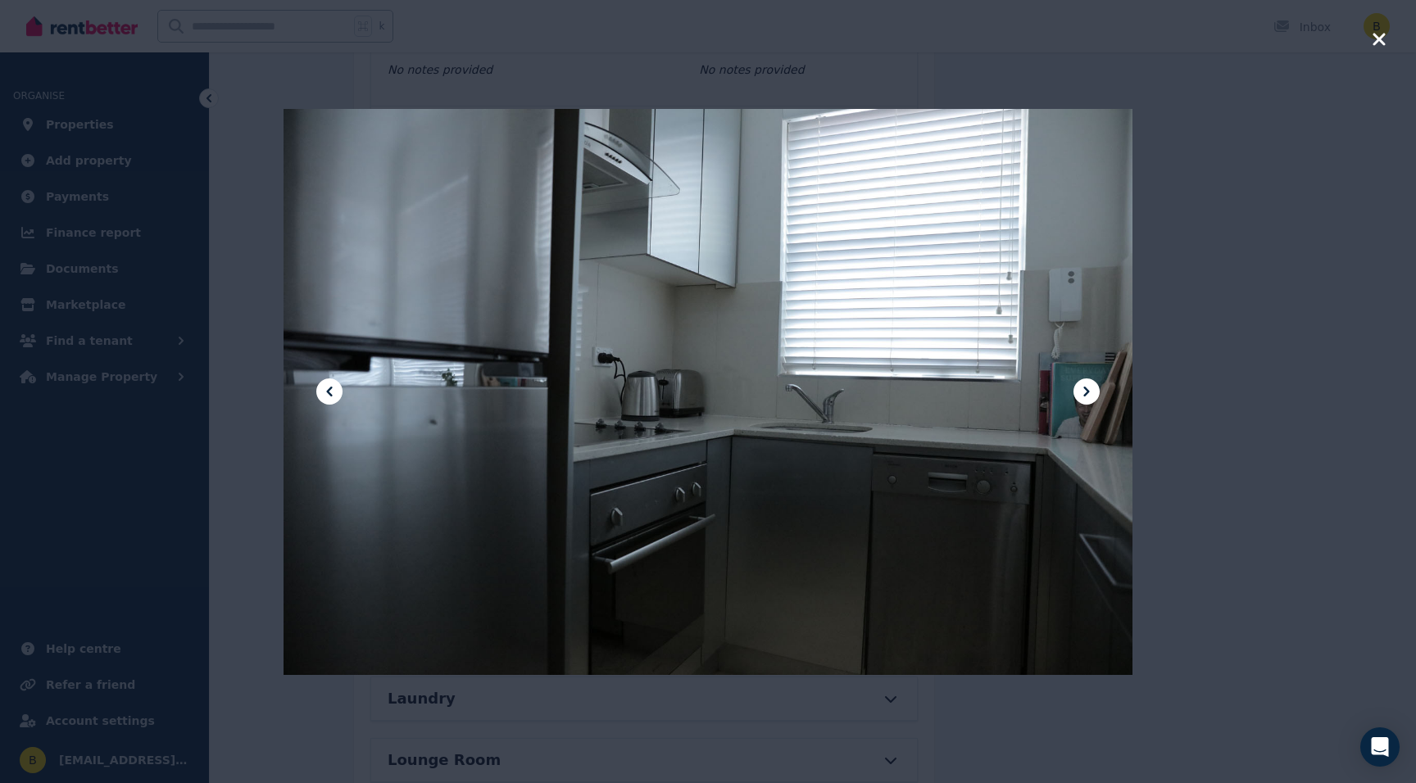
click at [1086, 383] on icon at bounding box center [1087, 392] width 20 height 20
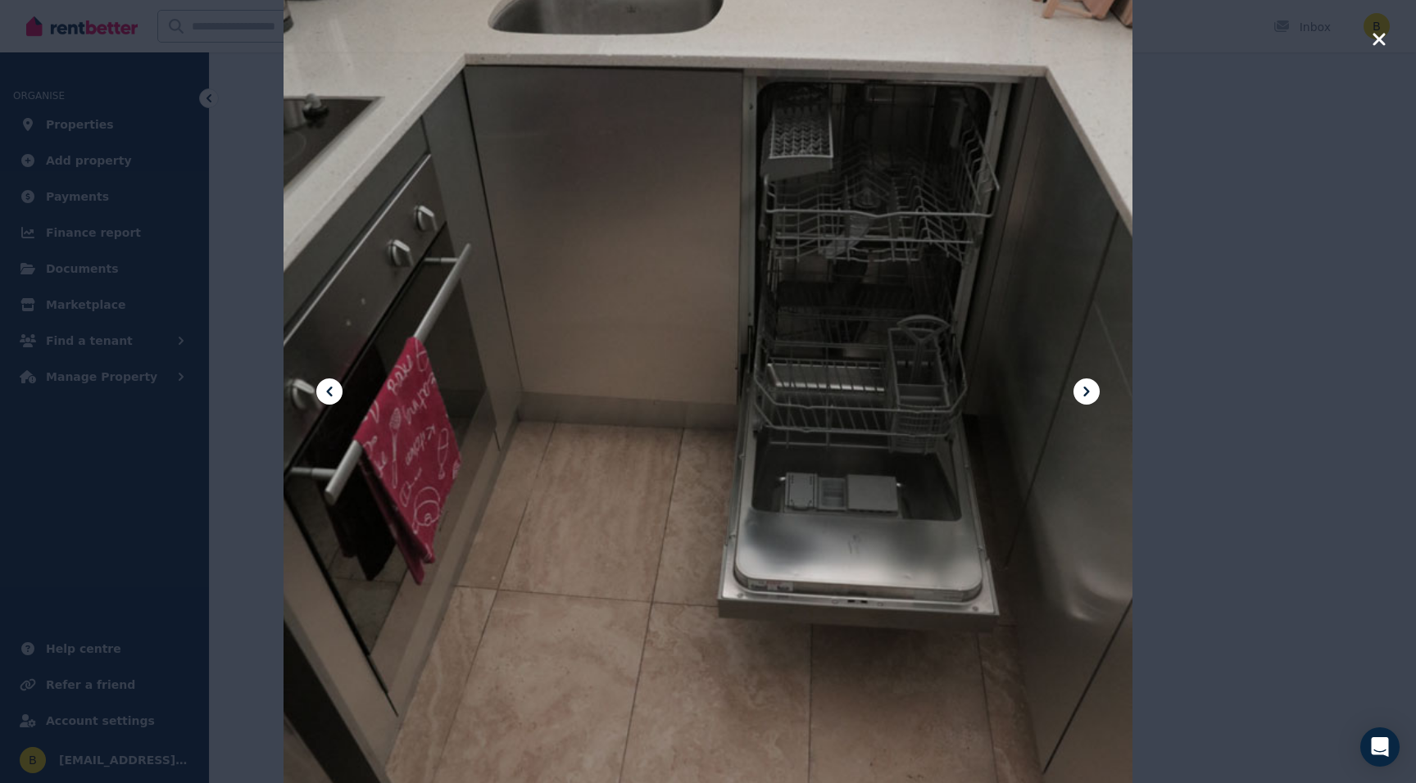
click at [1086, 383] on icon at bounding box center [1087, 392] width 20 height 20
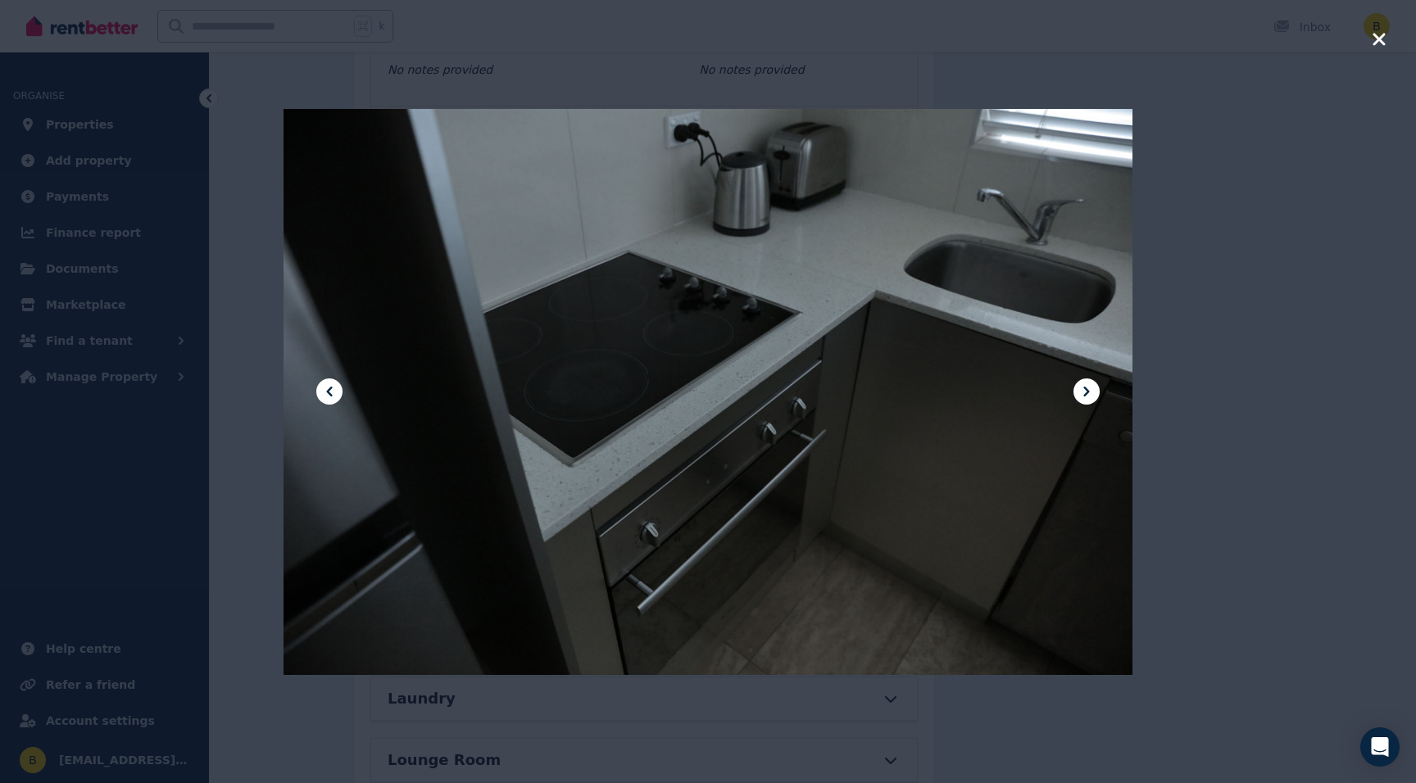
click at [1086, 383] on icon at bounding box center [1087, 392] width 20 height 20
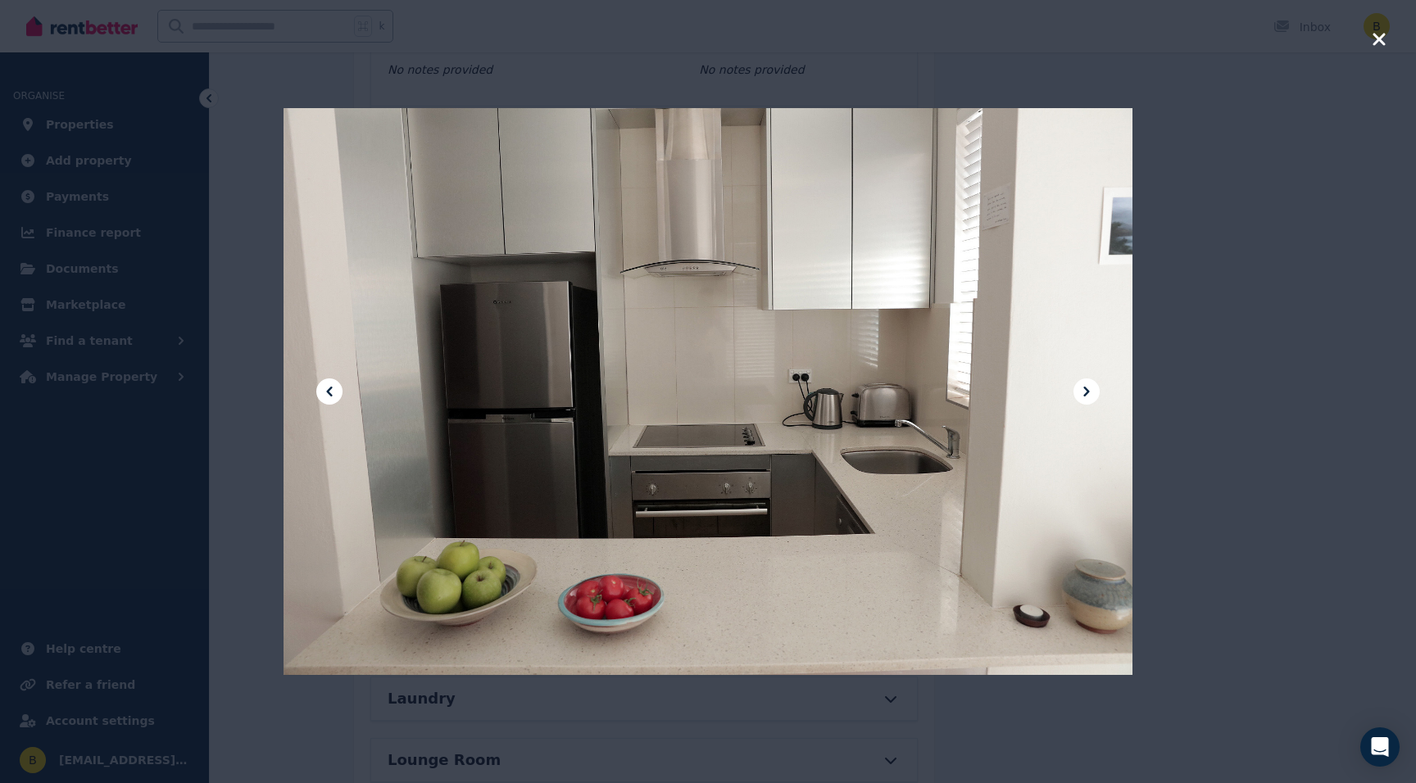
click at [1086, 383] on icon at bounding box center [1087, 392] width 20 height 20
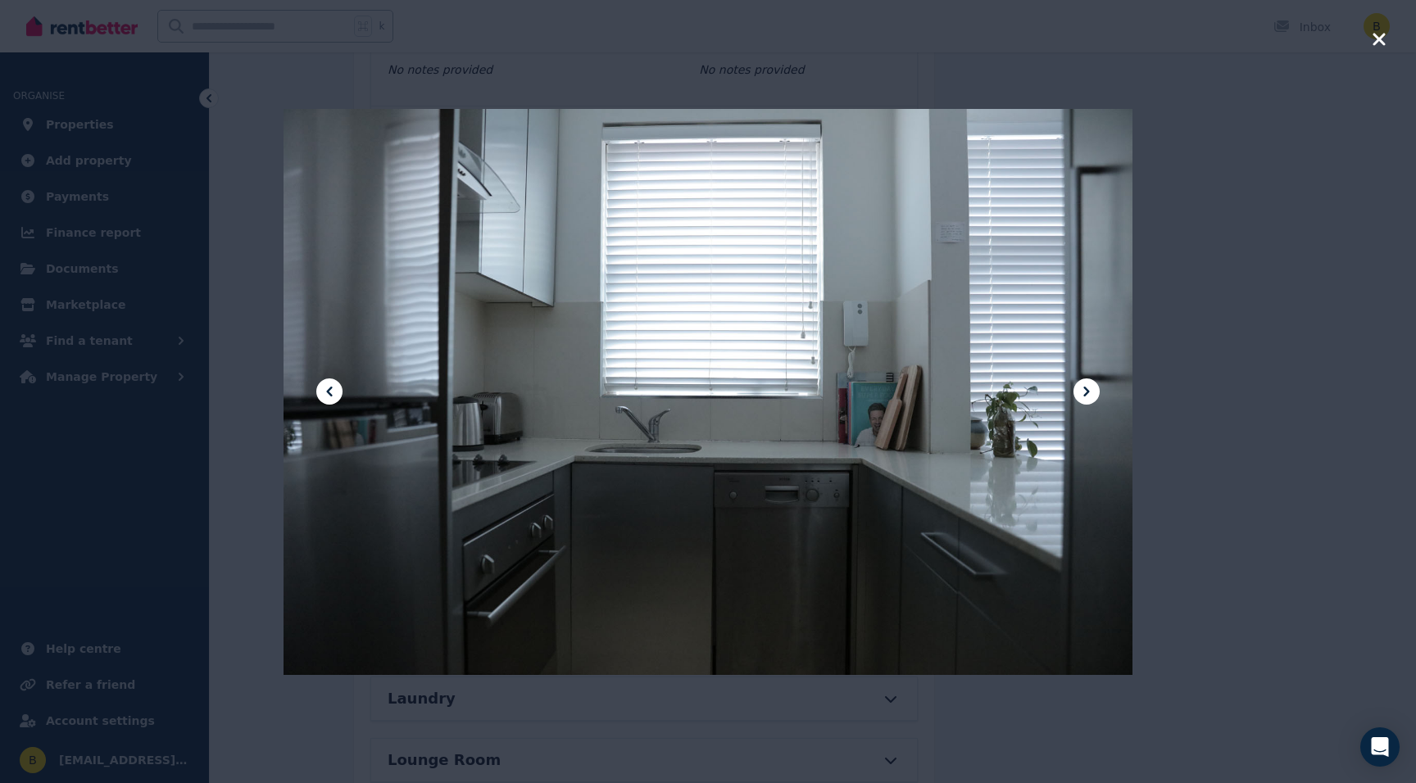
click at [1375, 39] on icon "button" at bounding box center [1379, 39] width 15 height 20
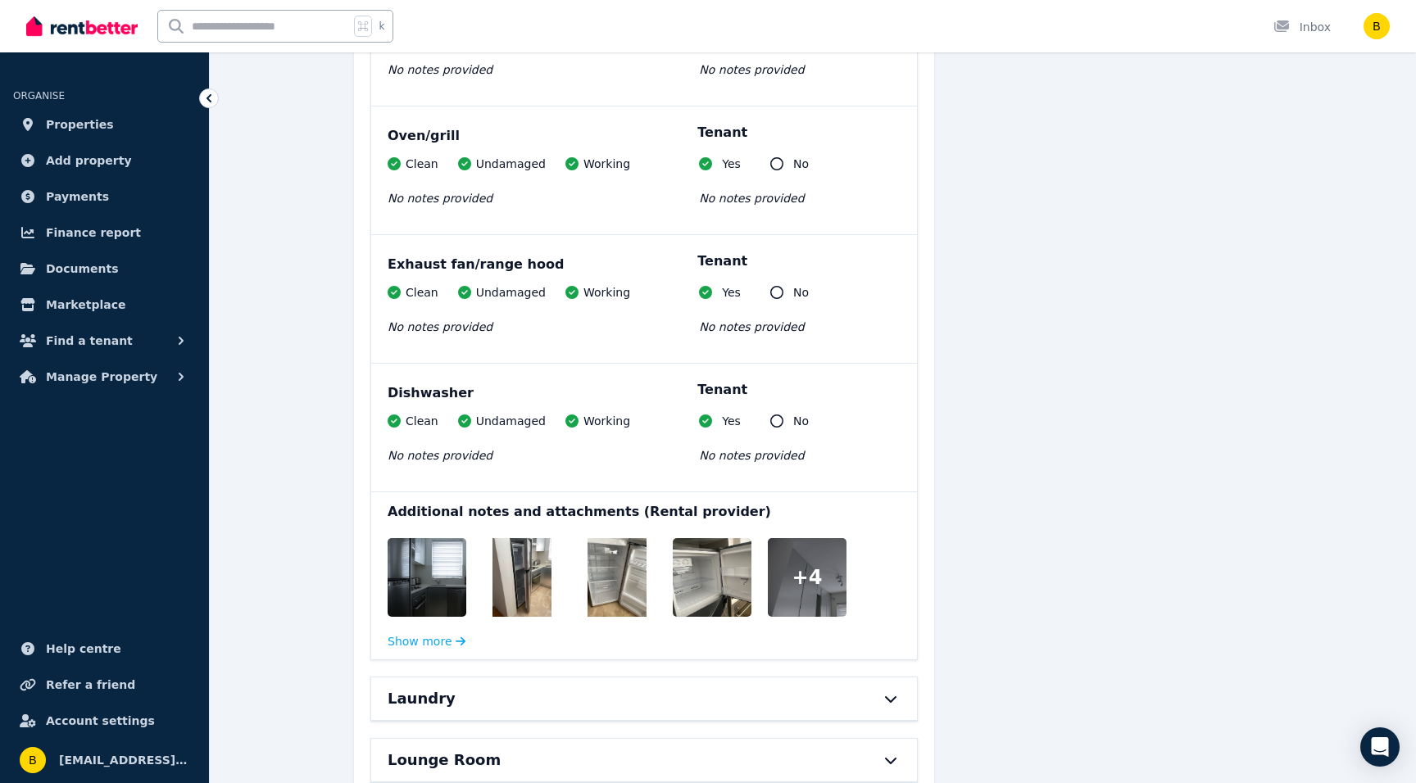
click at [202, 94] on icon at bounding box center [209, 98] width 16 height 16
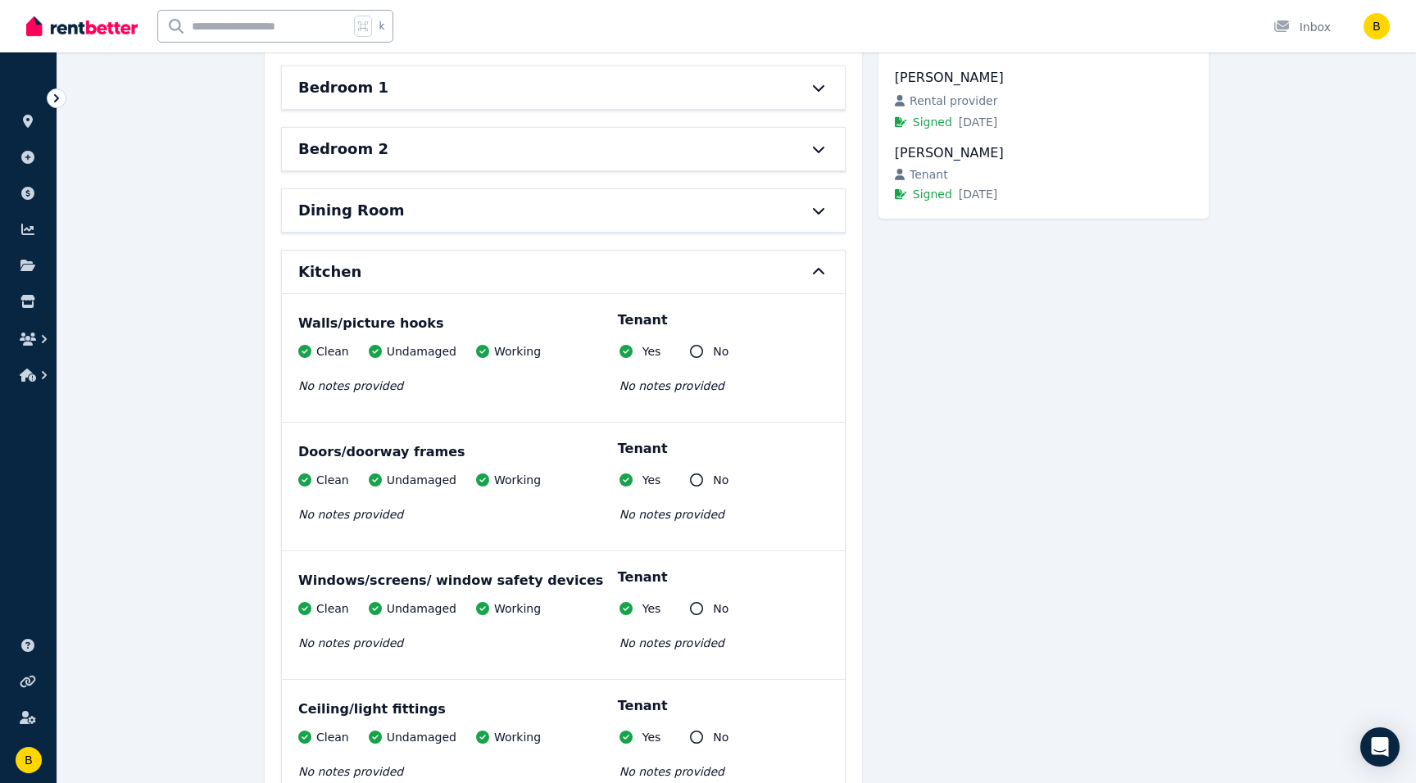
scroll to position [0, 0]
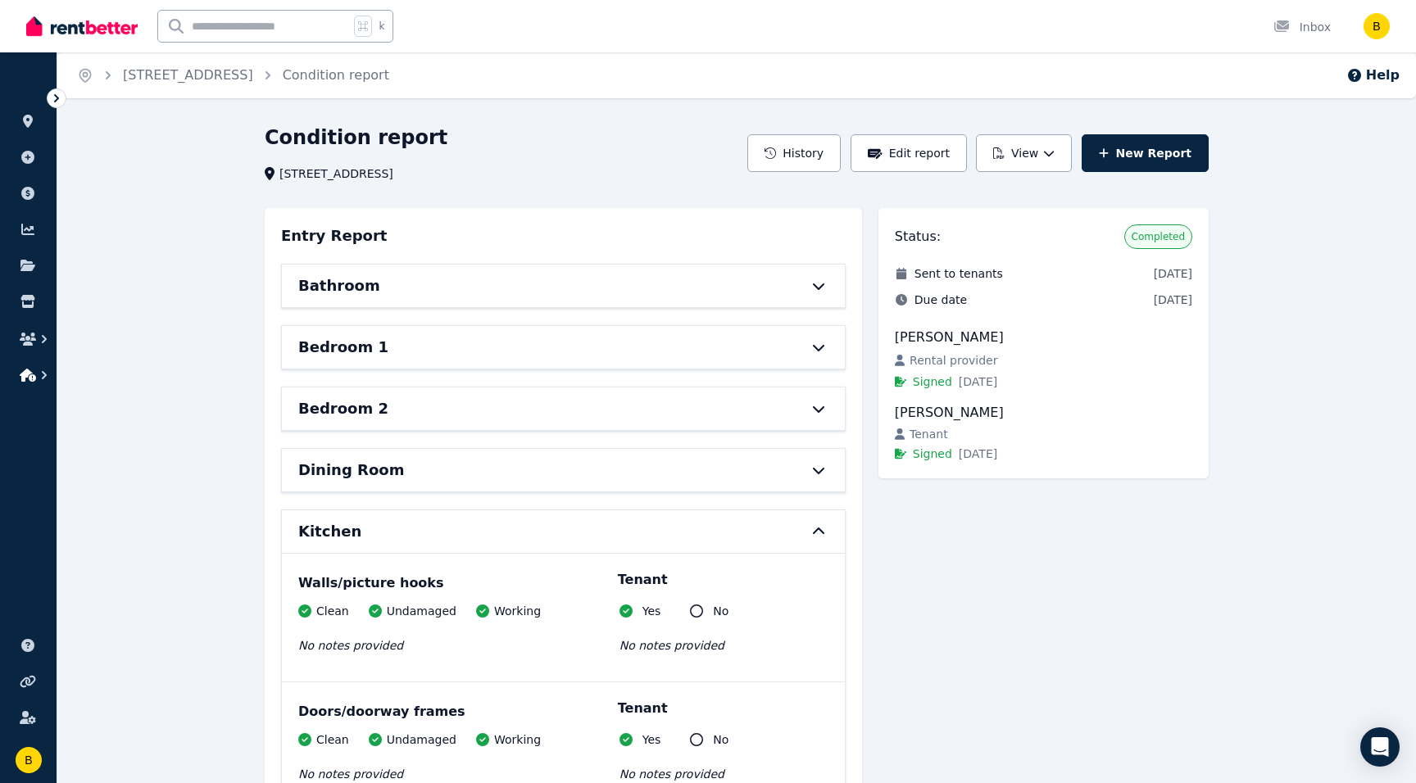
click at [24, 373] on icon "button" at bounding box center [28, 375] width 16 height 13
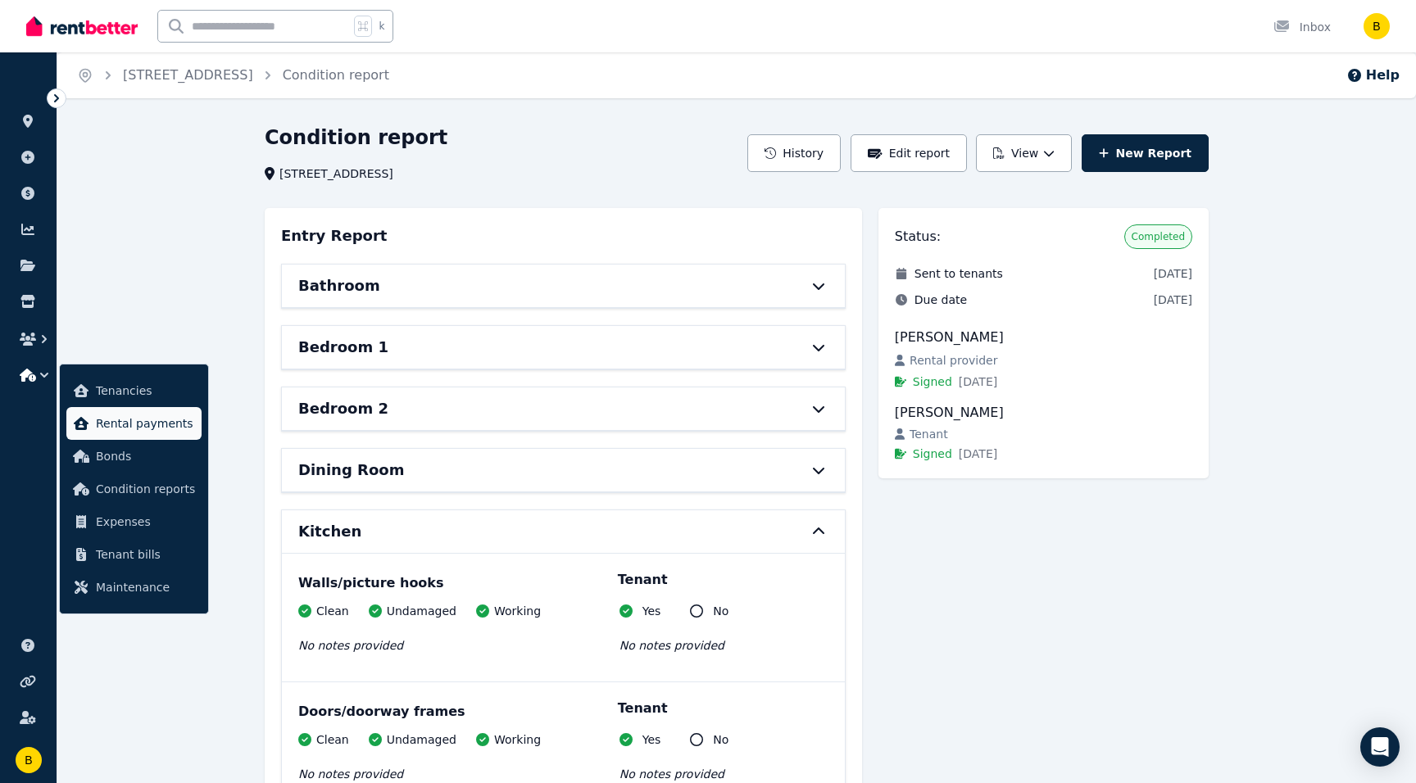
click at [128, 424] on span "Rental payments" at bounding box center [145, 424] width 99 height 20
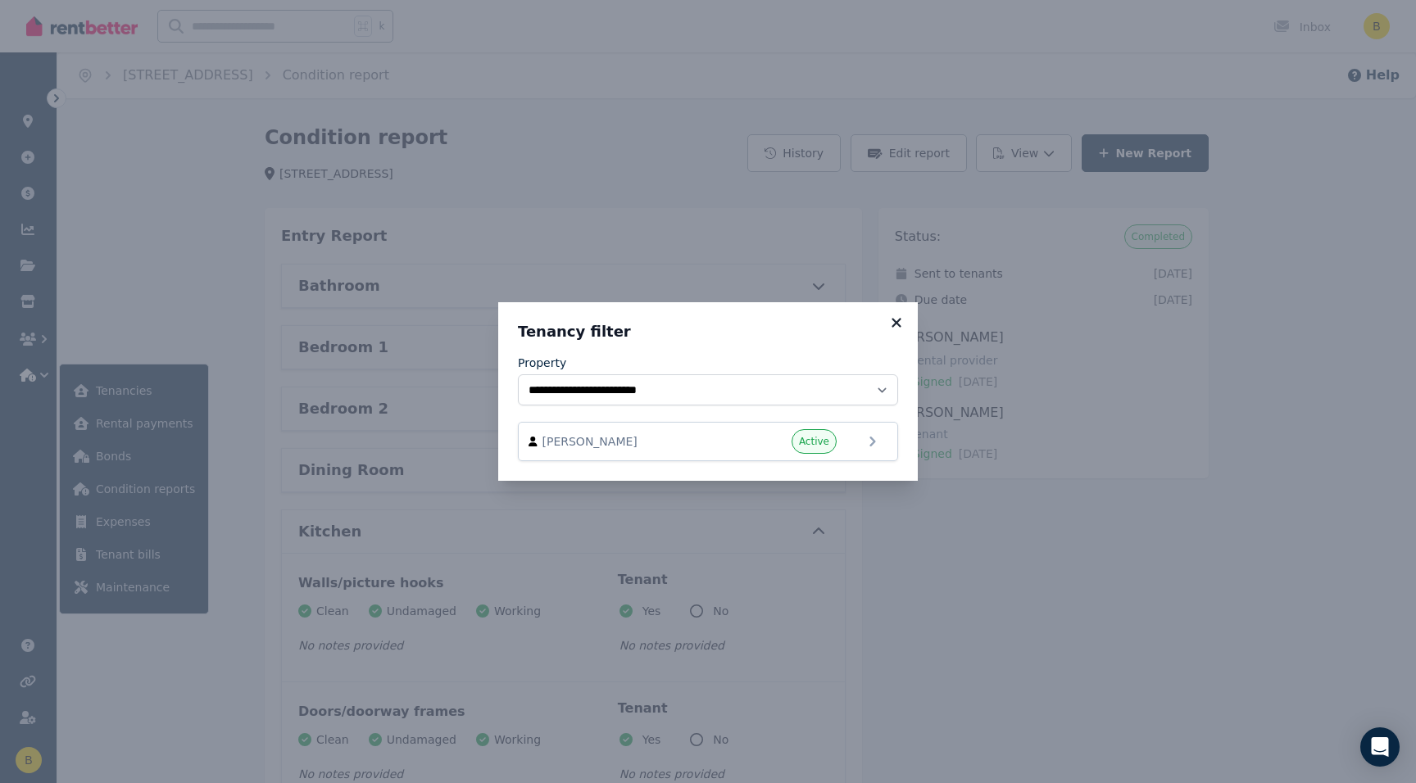
click at [893, 322] on icon at bounding box center [896, 322] width 16 height 15
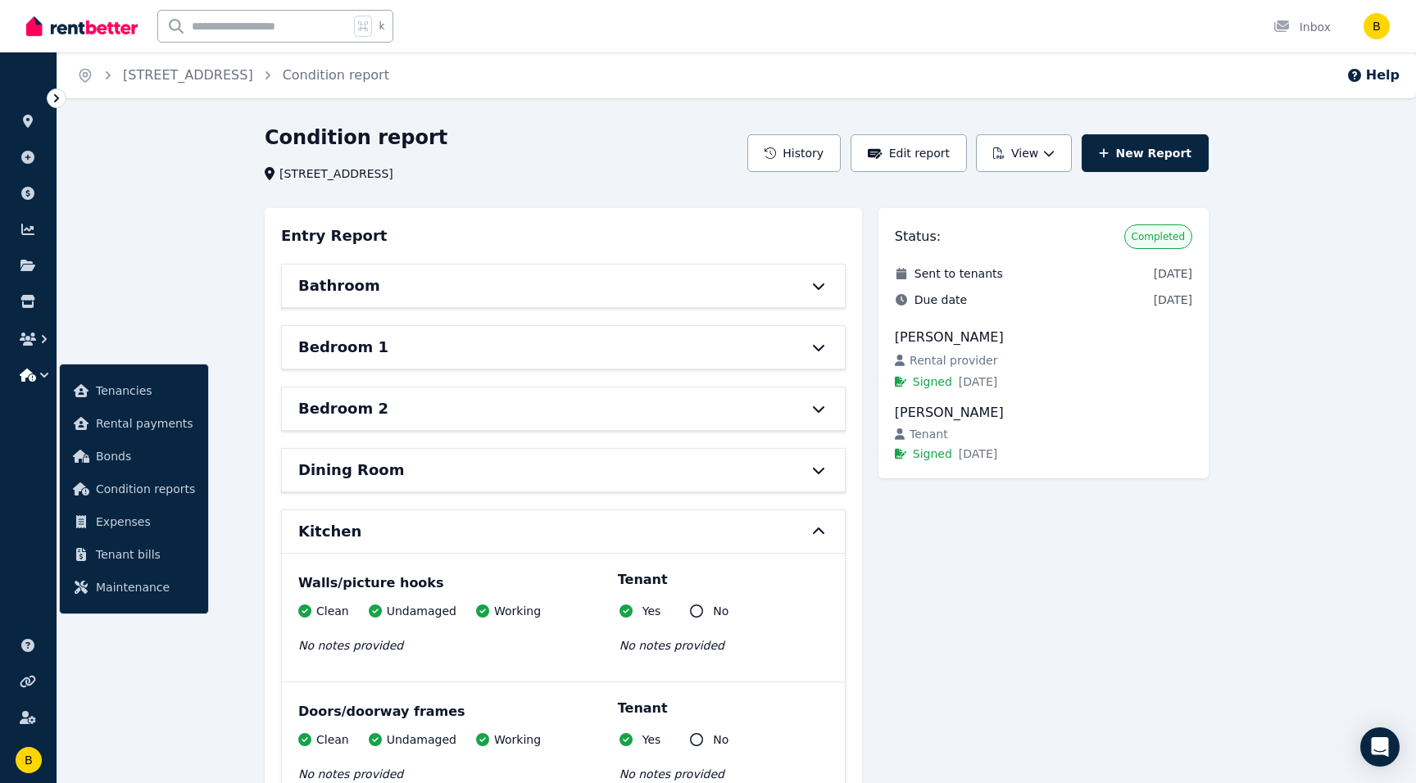
click at [84, 18] on img at bounding box center [81, 26] width 111 height 25
